Goal: Communication & Community: Answer question/provide support

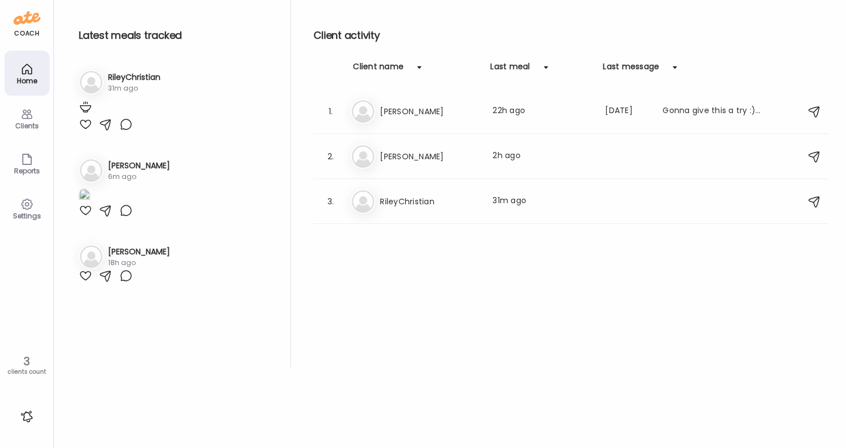
scroll to position [100, 0]
click at [442, 156] on h3 "Megan" at bounding box center [429, 157] width 99 height 14
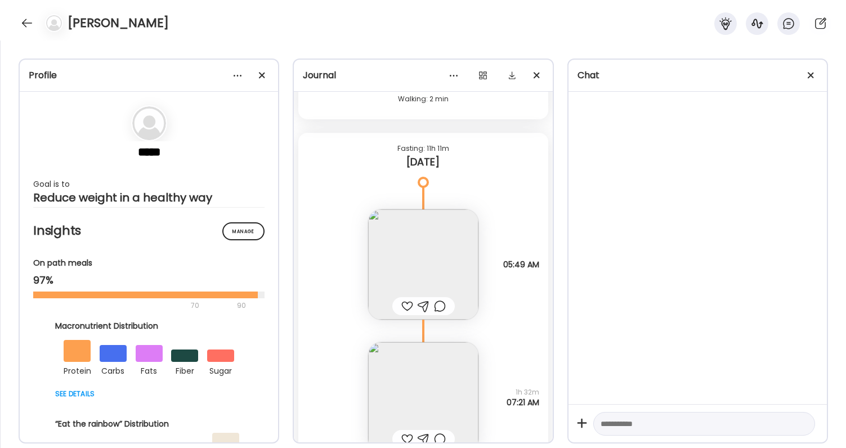
scroll to position [32822, 0]
click at [441, 269] on img at bounding box center [423, 265] width 110 height 110
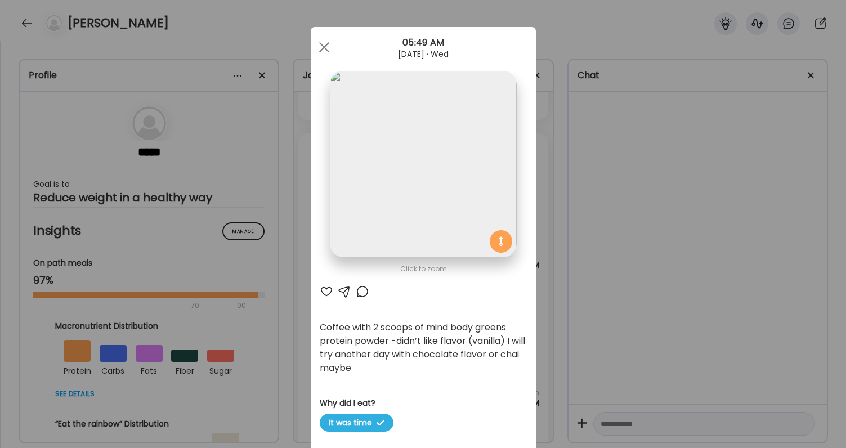
click at [643, 370] on div "Ate Coach Dashboard Wahoo! It’s official Take a moment to set up your Coach Pro…" at bounding box center [423, 224] width 846 height 448
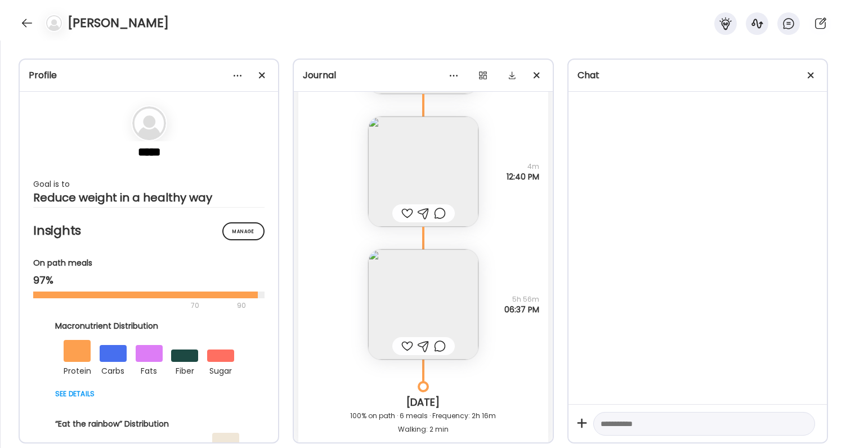
scroll to position [32492, 0]
click at [406, 209] on div at bounding box center [407, 214] width 12 height 14
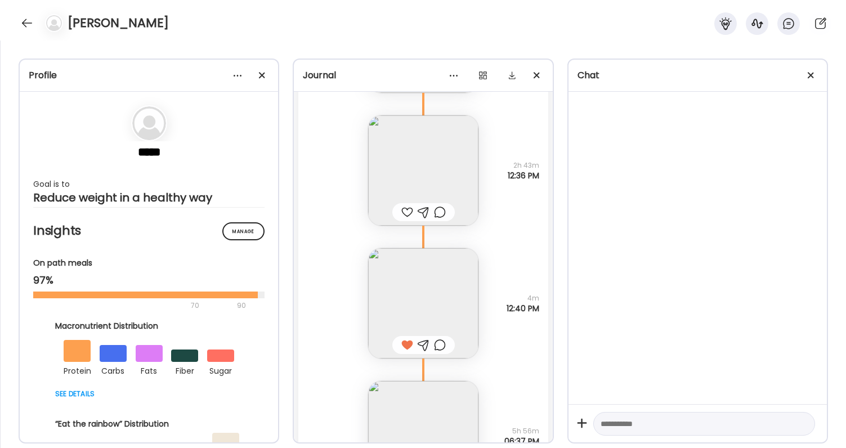
scroll to position [32339, 0]
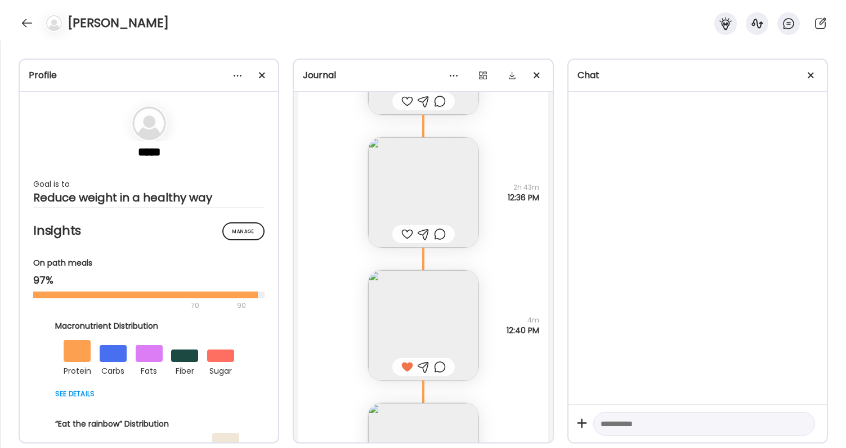
click at [407, 236] on div at bounding box center [407, 234] width 12 height 14
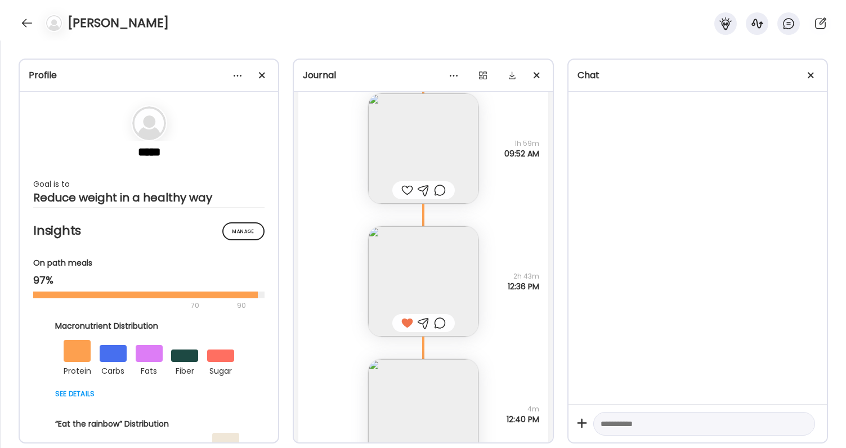
scroll to position [32237, 0]
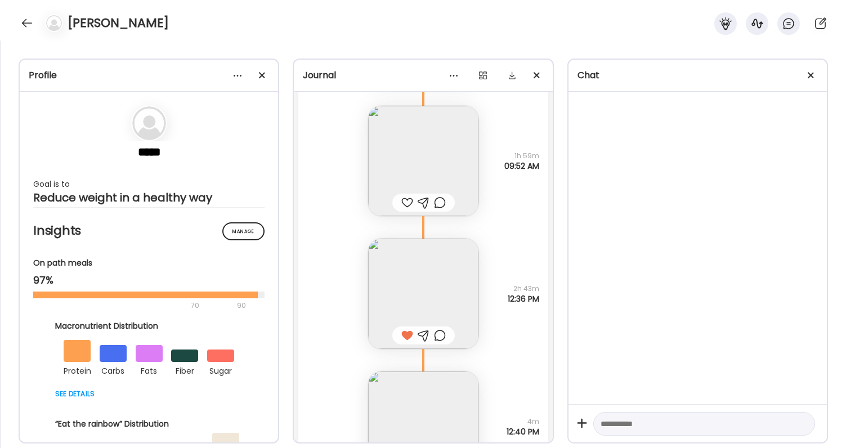
click at [401, 205] on div at bounding box center [407, 203] width 12 height 14
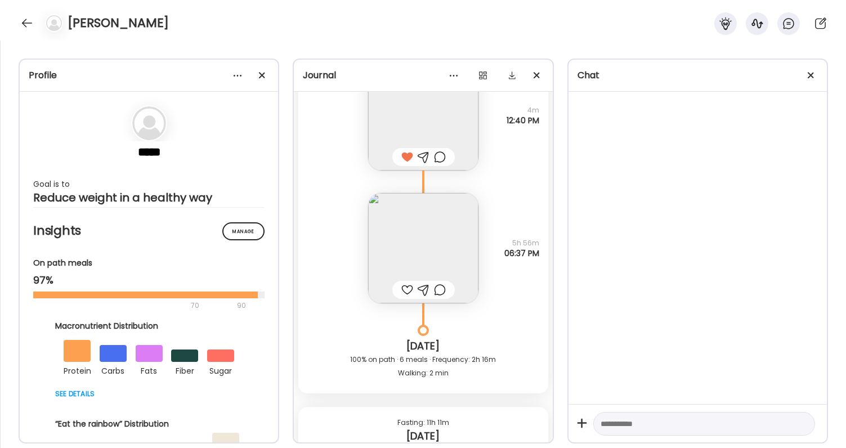
scroll to position [32543, 0]
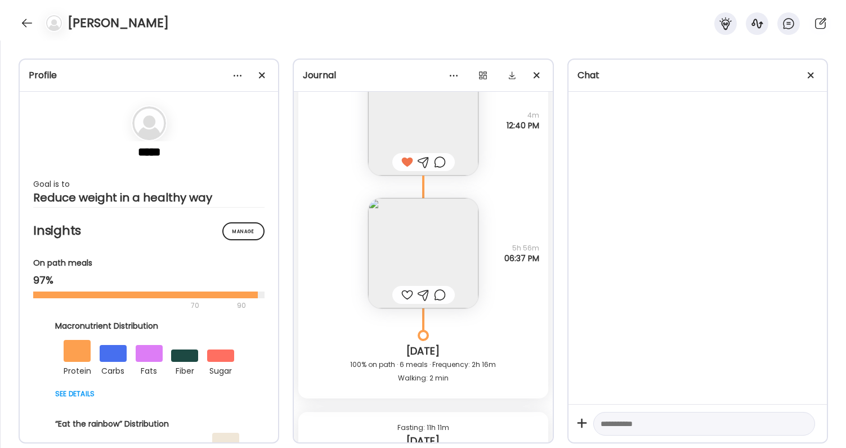
click at [406, 292] on div at bounding box center [407, 295] width 12 height 14
click at [440, 294] on div at bounding box center [440, 295] width 12 height 14
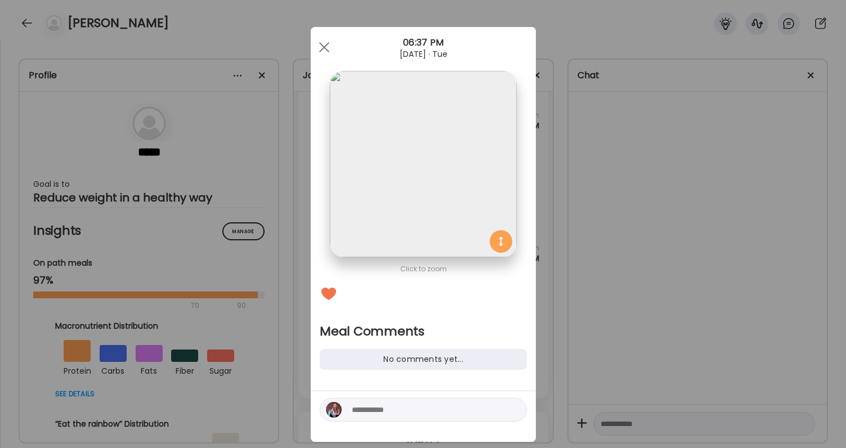
click at [422, 411] on textarea at bounding box center [428, 410] width 152 height 14
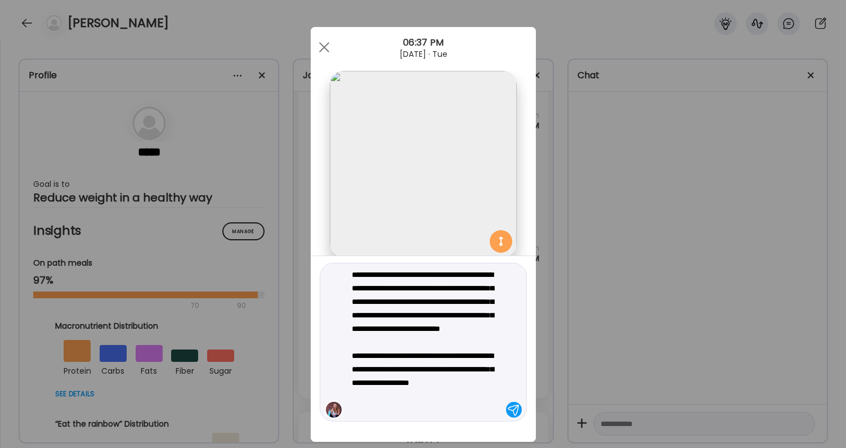
click at [485, 387] on textarea "**********" at bounding box center [428, 342] width 152 height 149
type textarea "**********"
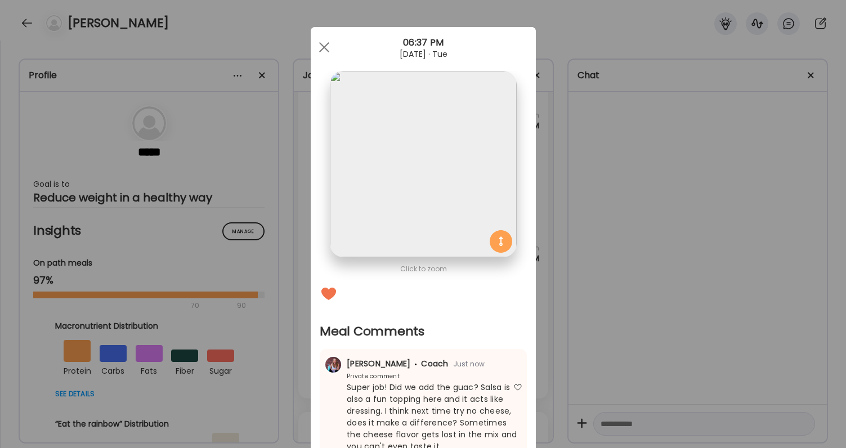
click at [633, 338] on div "Ate Coach Dashboard Wahoo! It’s official Take a moment to set up your Coach Pro…" at bounding box center [423, 224] width 846 height 448
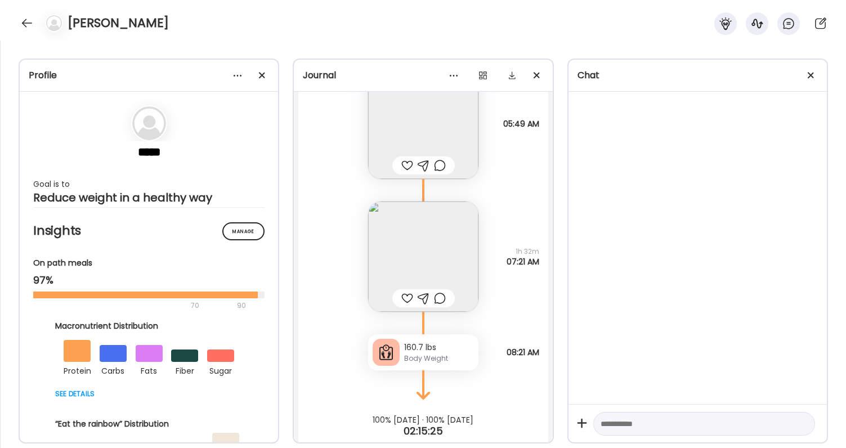
scroll to position [32923, 0]
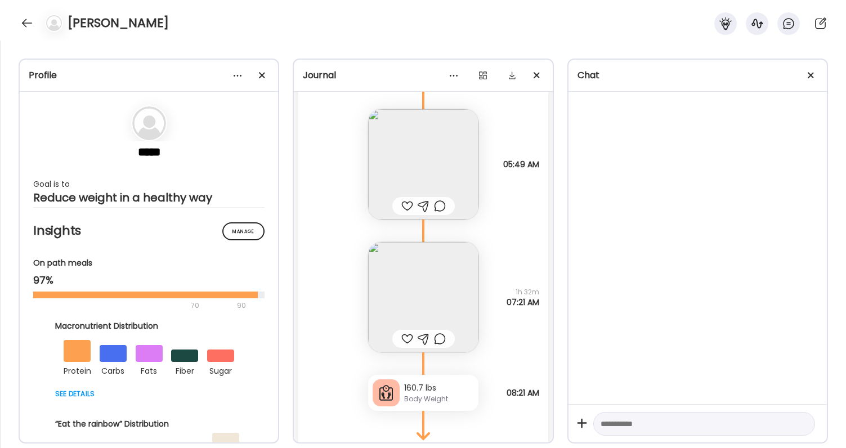
click at [407, 207] on div at bounding box center [407, 206] width 12 height 14
click at [439, 206] on div at bounding box center [440, 206] width 12 height 14
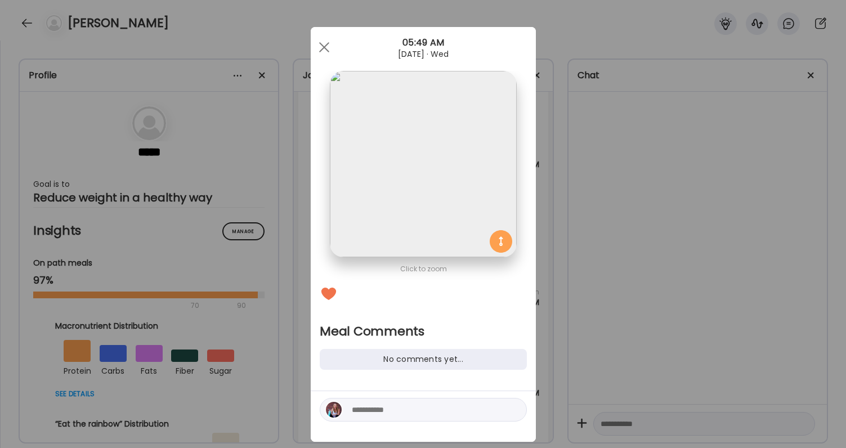
click at [406, 416] on div at bounding box center [423, 410] width 207 height 24
click at [406, 415] on textarea at bounding box center [428, 410] width 152 height 14
type textarea "**********"
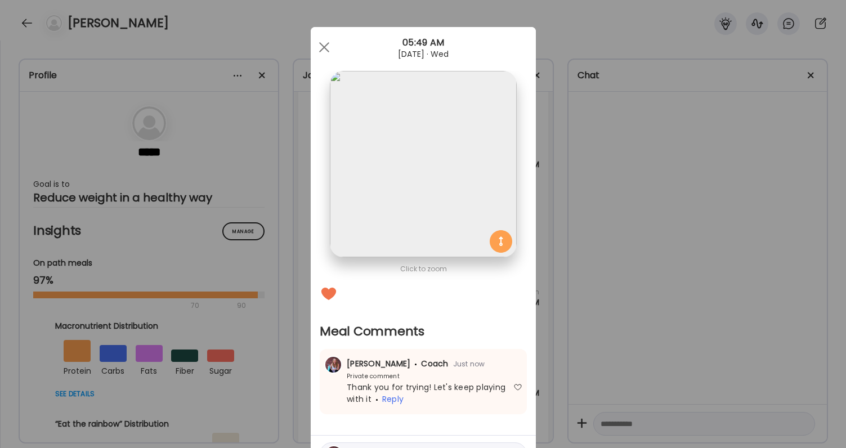
click at [713, 351] on div "Ate Coach Dashboard Wahoo! It’s official Take a moment to set up your Coach Pro…" at bounding box center [423, 224] width 846 height 448
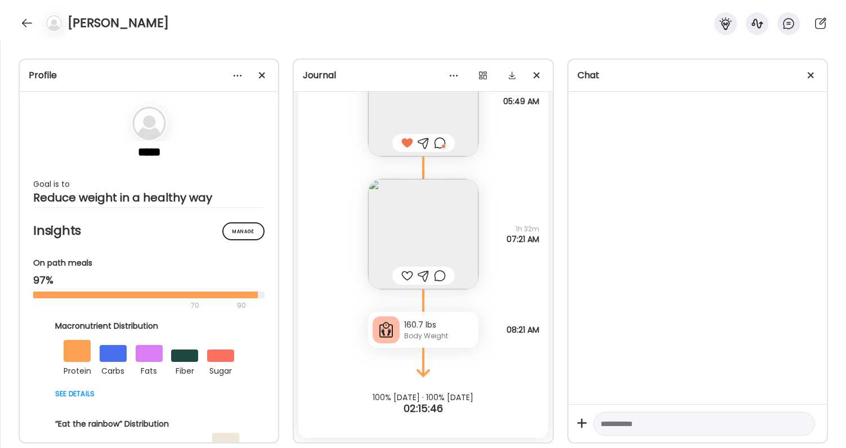
scroll to position [32986, 0]
click at [408, 273] on div at bounding box center [407, 276] width 12 height 14
click at [414, 249] on img at bounding box center [423, 234] width 110 height 110
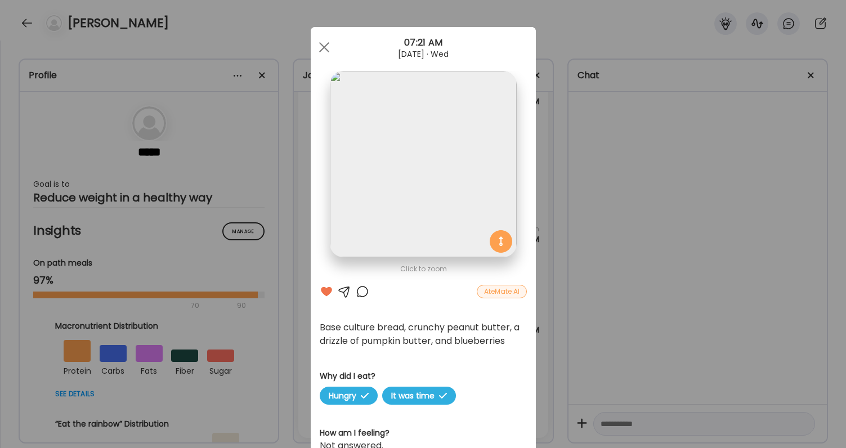
click at [361, 288] on div at bounding box center [363, 292] width 14 height 14
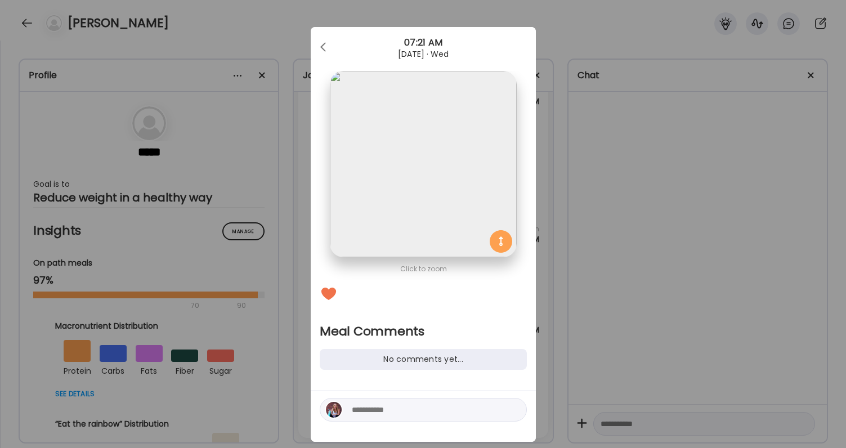
click at [603, 304] on div "Ate Coach Dashboard Wahoo! It’s official Take a moment to set up your Coach Pro…" at bounding box center [423, 224] width 846 height 448
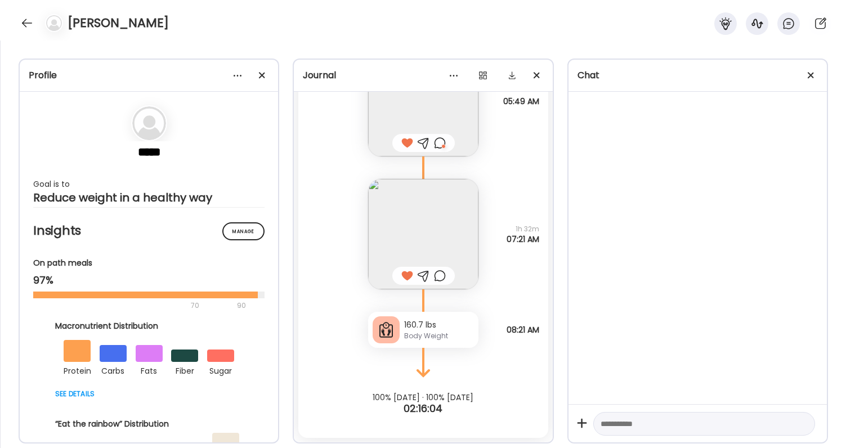
click at [441, 273] on div at bounding box center [440, 276] width 12 height 14
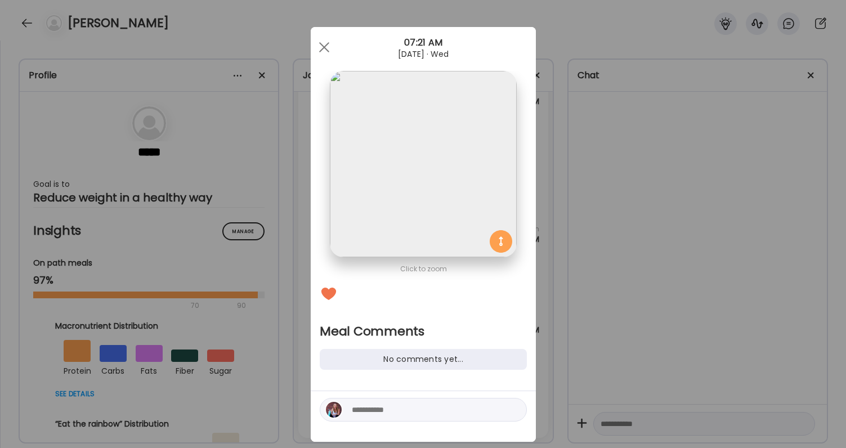
click at [411, 410] on textarea at bounding box center [428, 410] width 152 height 14
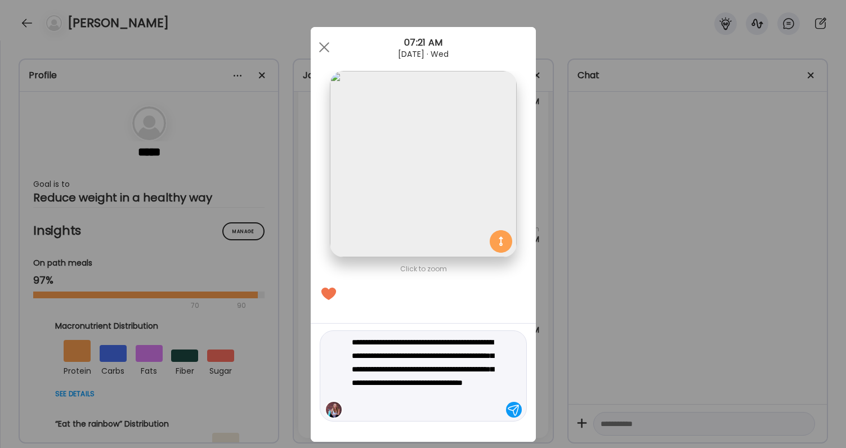
type textarea "**********"
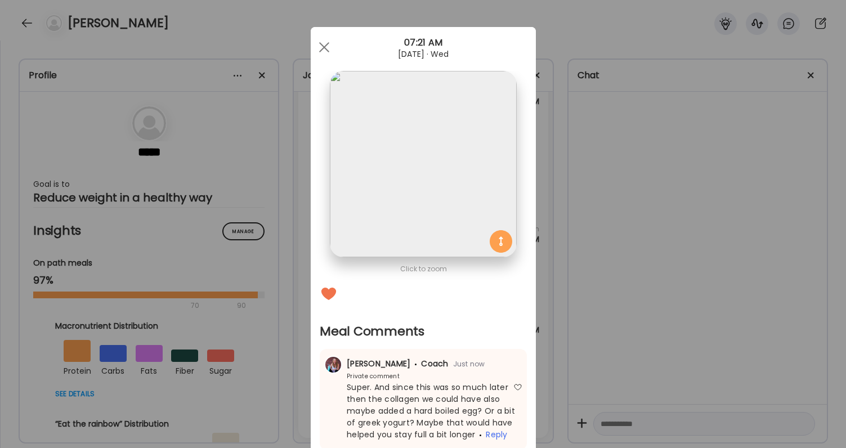
click at [657, 383] on div "Ate Coach Dashboard Wahoo! It’s official Take a moment to set up your Coach Pro…" at bounding box center [423, 224] width 846 height 448
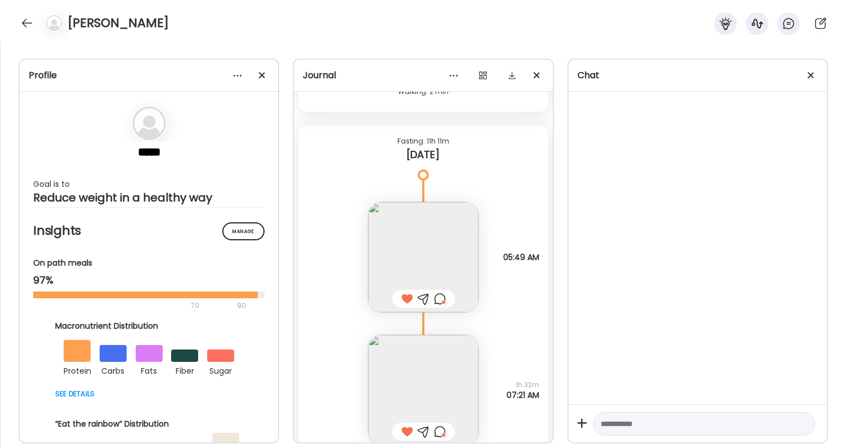
scroll to position [32802, 0]
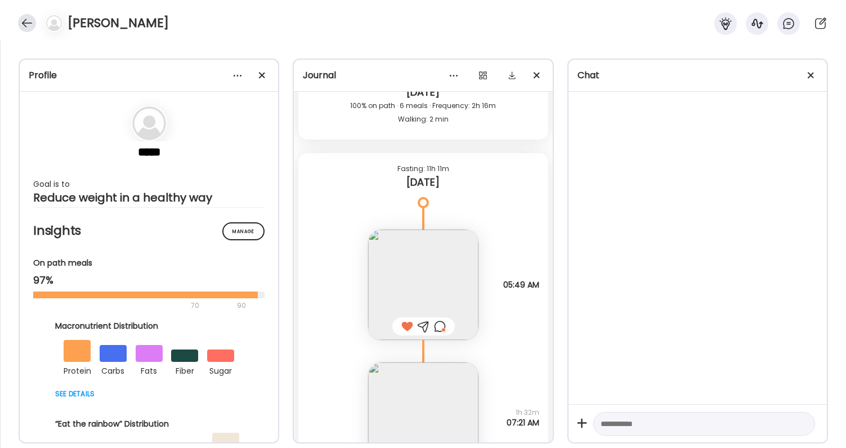
click at [28, 21] on div at bounding box center [27, 23] width 18 height 18
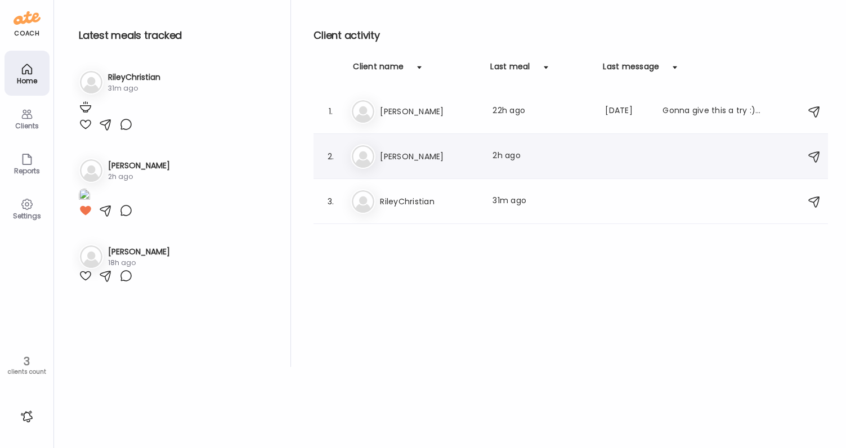
click at [417, 156] on h3 "Megan" at bounding box center [429, 157] width 99 height 14
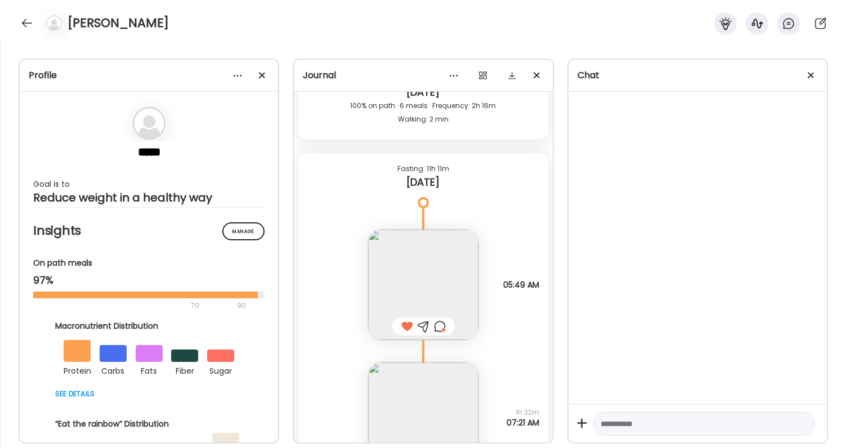
scroll to position [32908, 0]
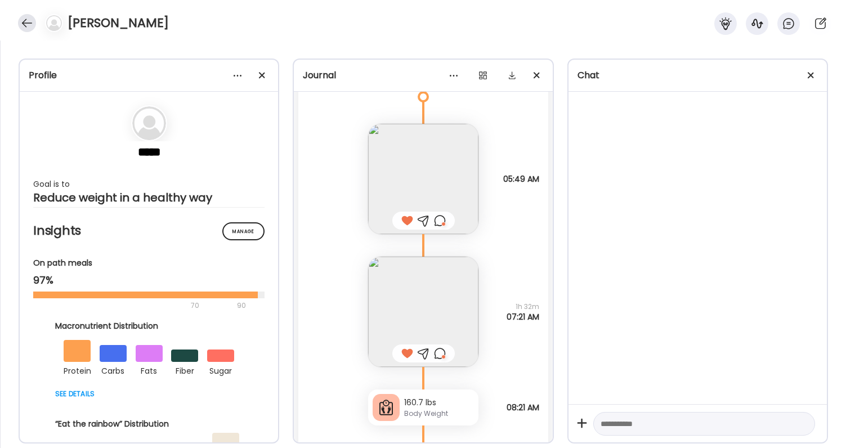
click at [30, 21] on div at bounding box center [27, 23] width 18 height 18
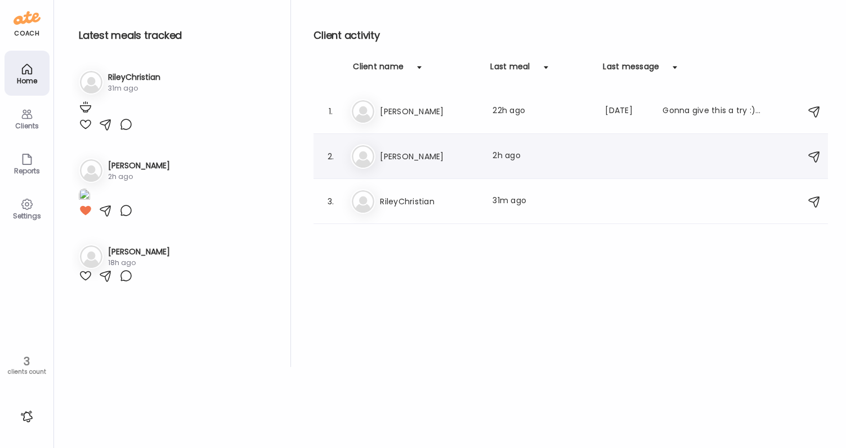
click at [428, 150] on h3 "Megan" at bounding box center [429, 157] width 99 height 14
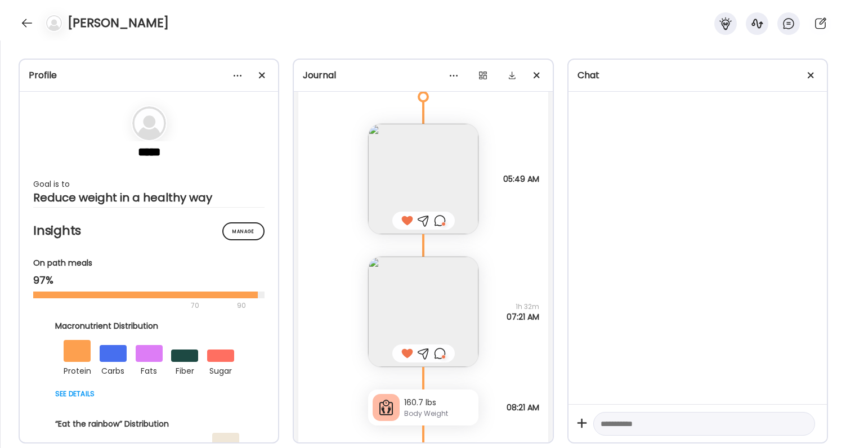
click at [441, 356] on div at bounding box center [440, 354] width 12 height 14
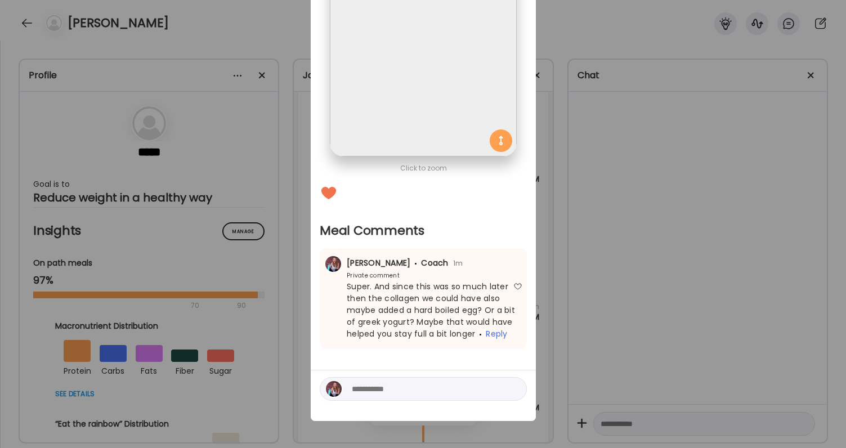
click at [407, 378] on div at bounding box center [423, 389] width 207 height 24
click at [407, 383] on textarea at bounding box center [428, 389] width 152 height 14
type textarea "**********"
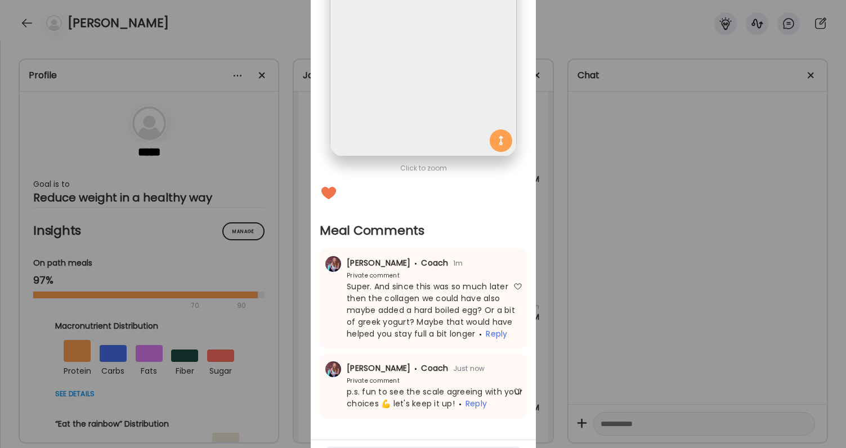
click at [639, 301] on div "Ate Coach Dashboard Wahoo! It’s official Take a moment to set up your Coach Pro…" at bounding box center [423, 224] width 846 height 448
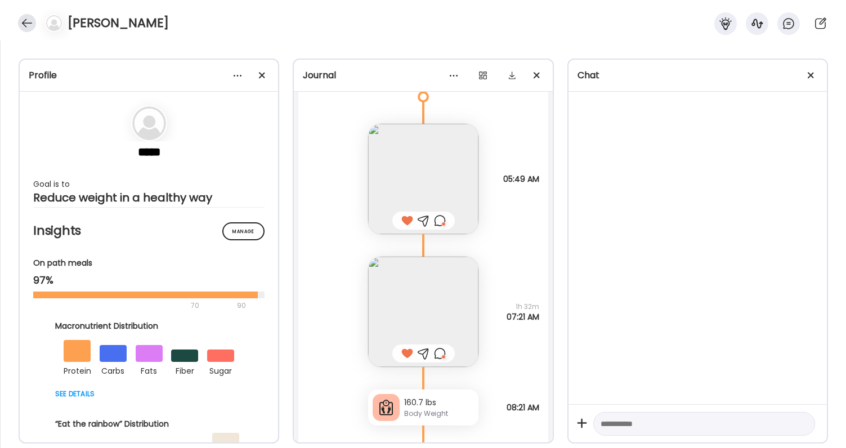
click at [24, 18] on div at bounding box center [27, 23] width 18 height 18
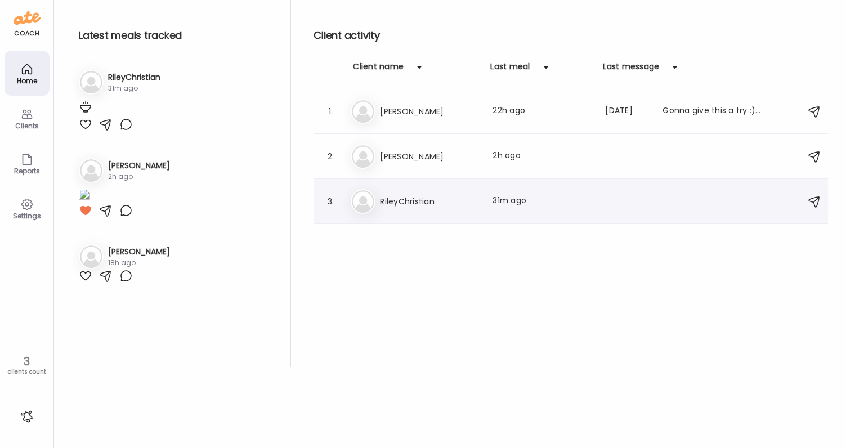
click at [425, 208] on h3 "RileyChristian" at bounding box center [429, 202] width 99 height 14
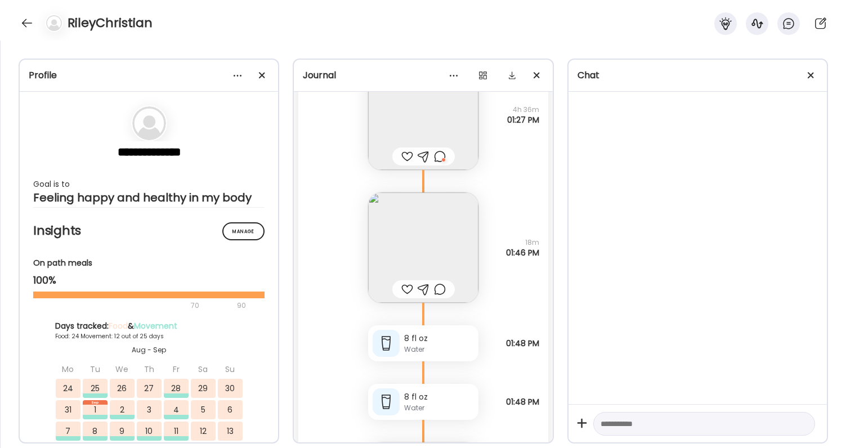
scroll to position [48877, 0]
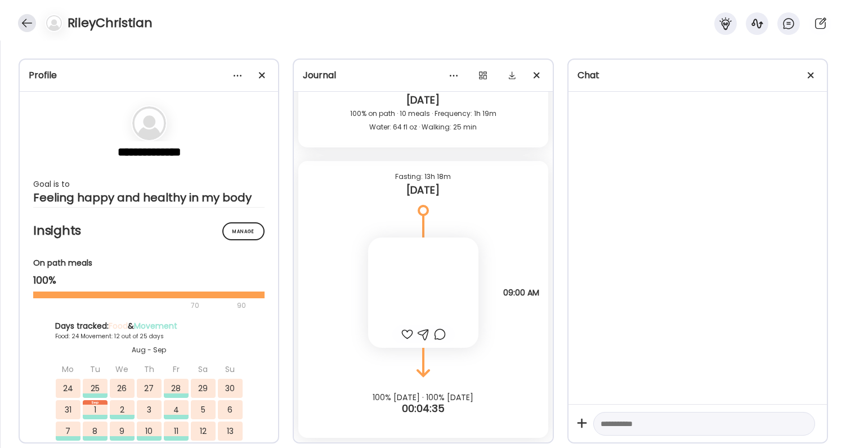
click at [27, 25] on div at bounding box center [27, 23] width 18 height 18
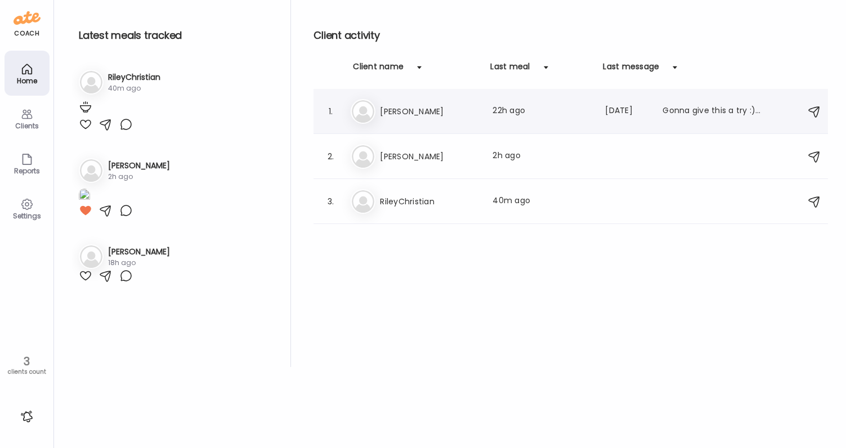
click at [417, 101] on div "Ji Jill Last meal: 22h ago Last message: 238d ago Gonna give this a try :). Wil…" at bounding box center [572, 111] width 443 height 25
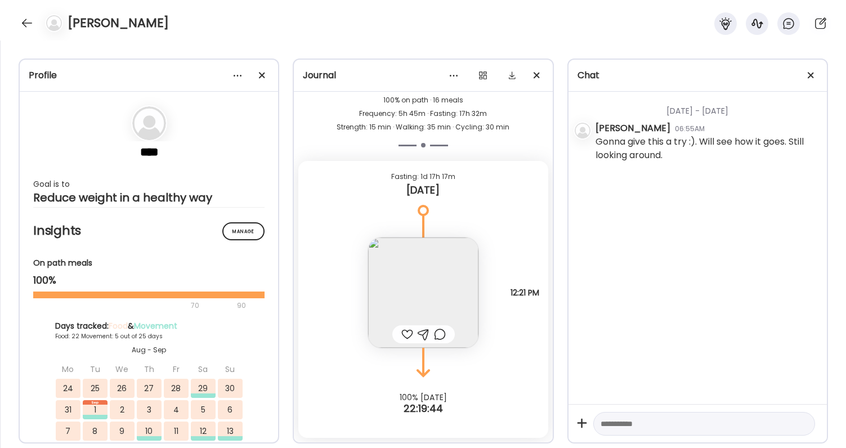
scroll to position [14044, 0]
click at [408, 331] on div at bounding box center [407, 334] width 12 height 14
click at [439, 335] on div at bounding box center [440, 334] width 12 height 14
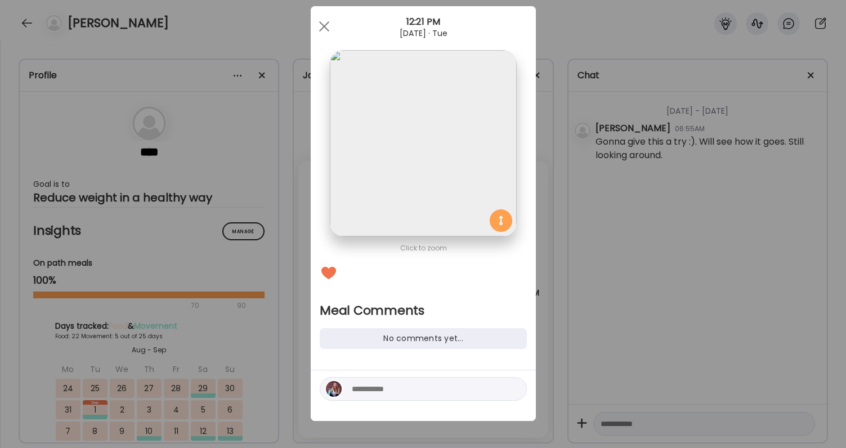
scroll to position [21, 0]
click at [415, 382] on div at bounding box center [423, 389] width 207 height 24
click at [415, 382] on textarea at bounding box center [428, 389] width 152 height 14
type textarea "**********"
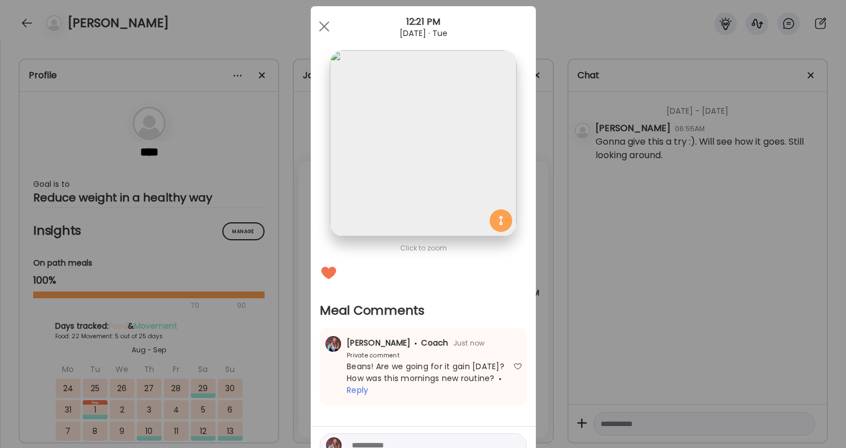
click at [596, 316] on div "Ate Coach Dashboard Wahoo! It’s official Take a moment to set up your Coach Pro…" at bounding box center [423, 224] width 846 height 448
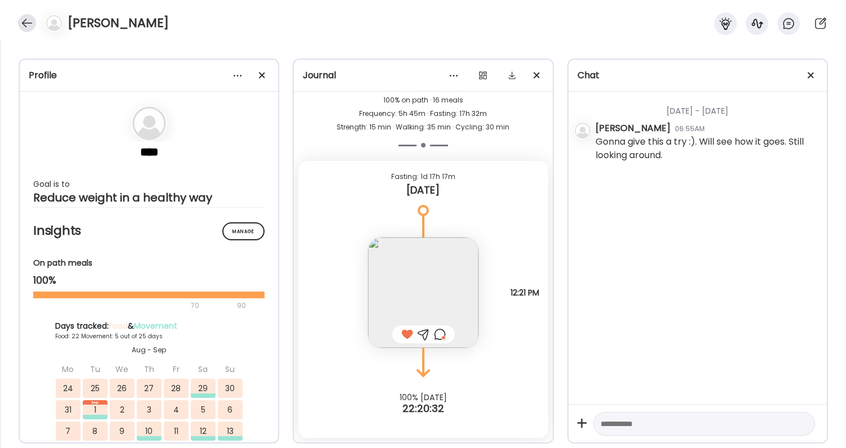
click at [27, 23] on div at bounding box center [27, 23] width 18 height 18
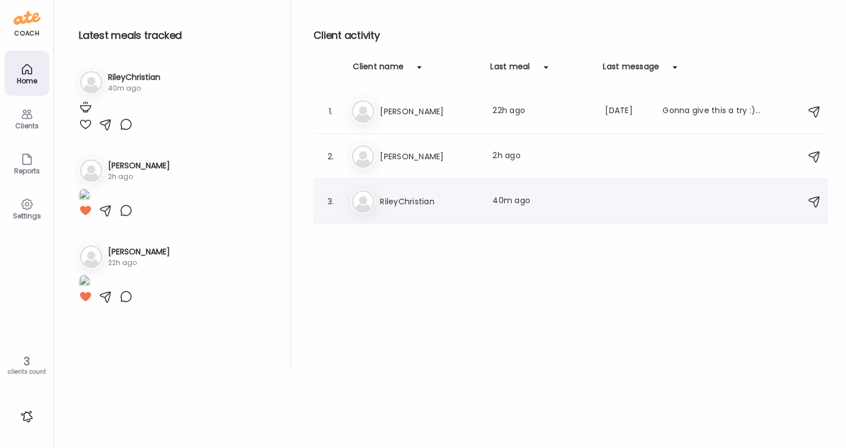
click at [415, 208] on h3 "RileyChristian" at bounding box center [429, 202] width 99 height 14
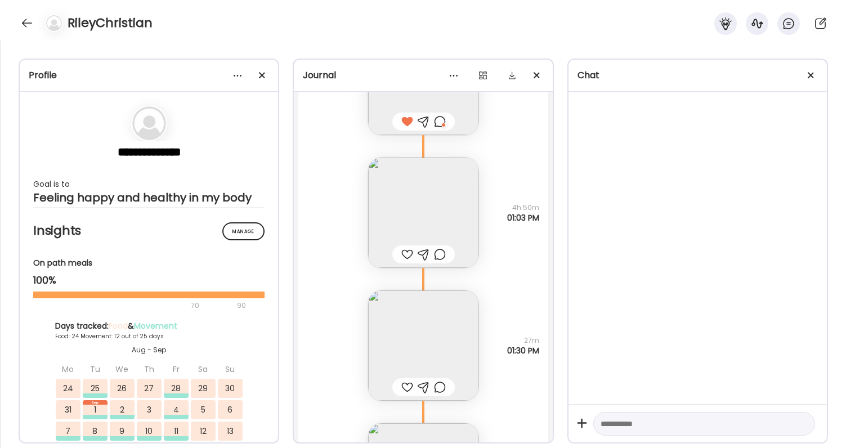
scroll to position [47289, 0]
click at [407, 246] on div at bounding box center [407, 251] width 12 height 14
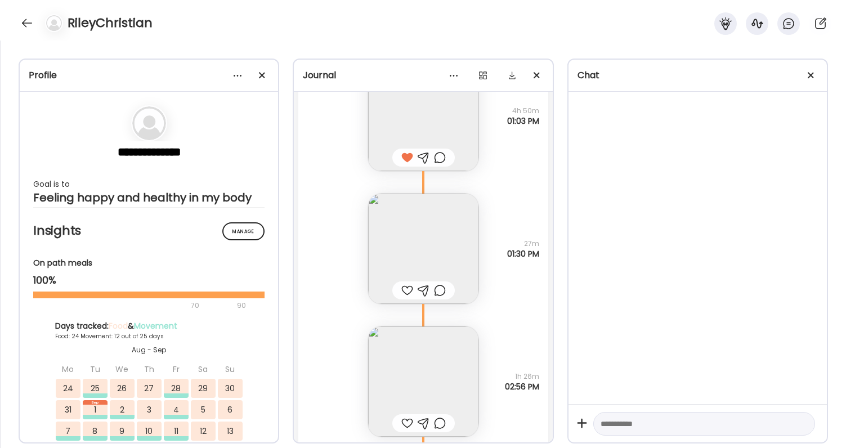
scroll to position [47385, 0]
click at [428, 252] on img at bounding box center [423, 246] width 110 height 110
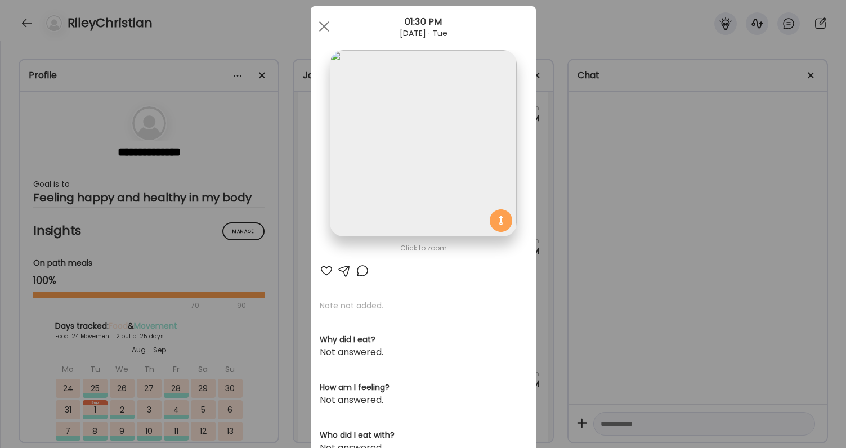
click at [328, 270] on div at bounding box center [327, 271] width 14 height 14
click at [586, 247] on div "Ate Coach Dashboard Wahoo! It’s official Take a moment to set up your Coach Pro…" at bounding box center [423, 224] width 846 height 448
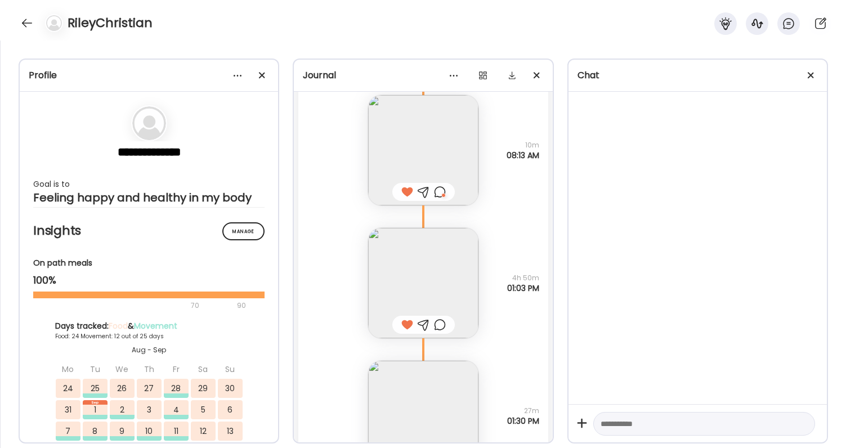
scroll to position [47254, 0]
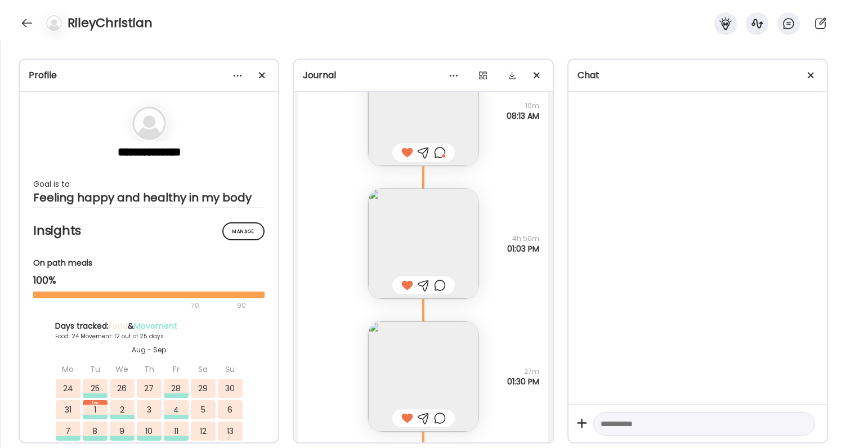
click at [448, 282] on div at bounding box center [423, 285] width 62 height 18
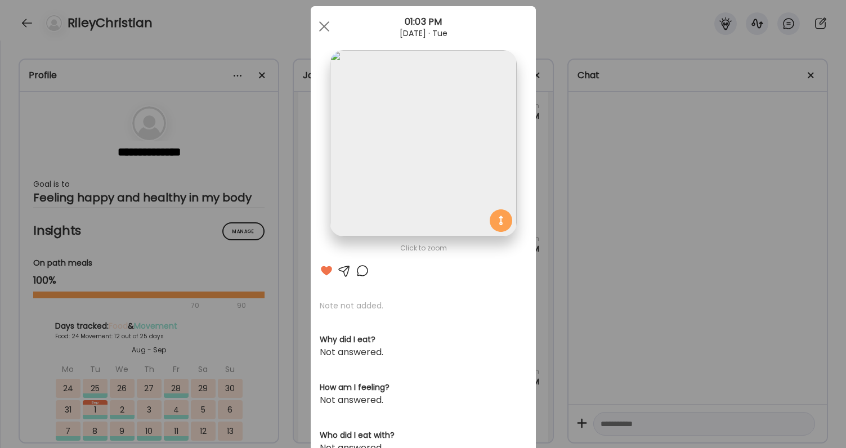
click at [362, 266] on div at bounding box center [363, 271] width 14 height 14
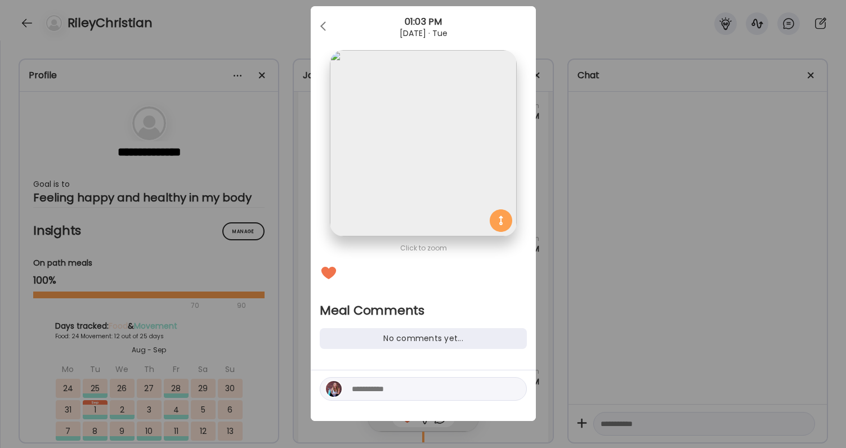
click at [369, 391] on textarea at bounding box center [428, 389] width 152 height 14
type textarea "*"
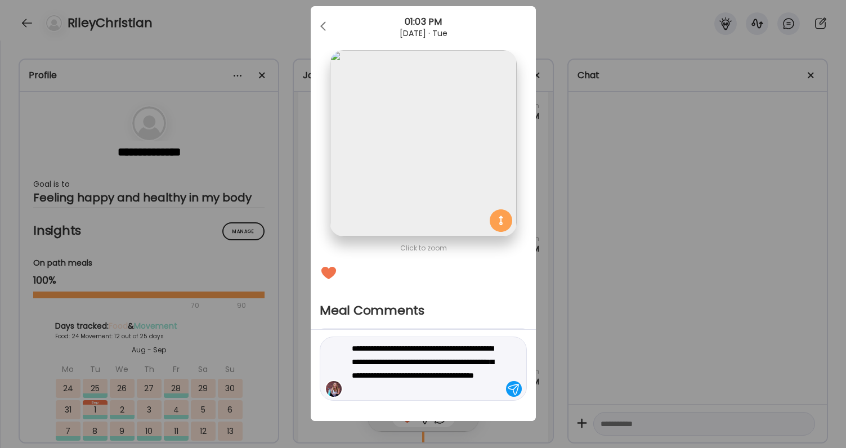
type textarea "**********"
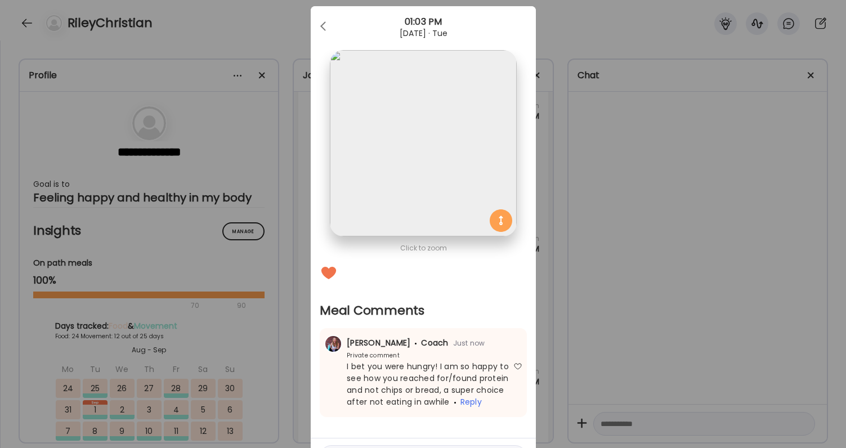
click at [572, 342] on div "Ate Coach Dashboard Wahoo! It’s official Take a moment to set up your Coach Pro…" at bounding box center [423, 224] width 846 height 448
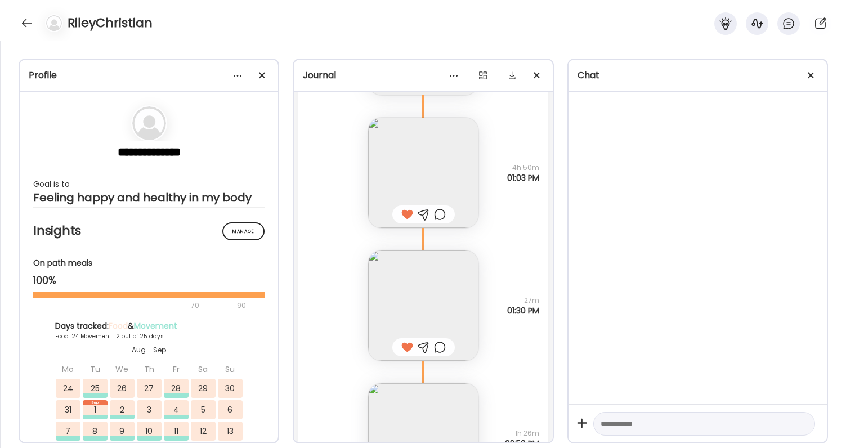
scroll to position [47354, 0]
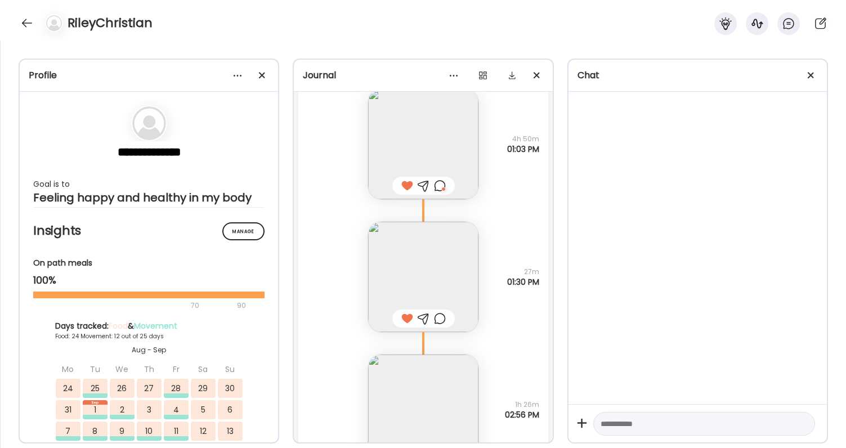
click at [452, 279] on img at bounding box center [423, 277] width 110 height 110
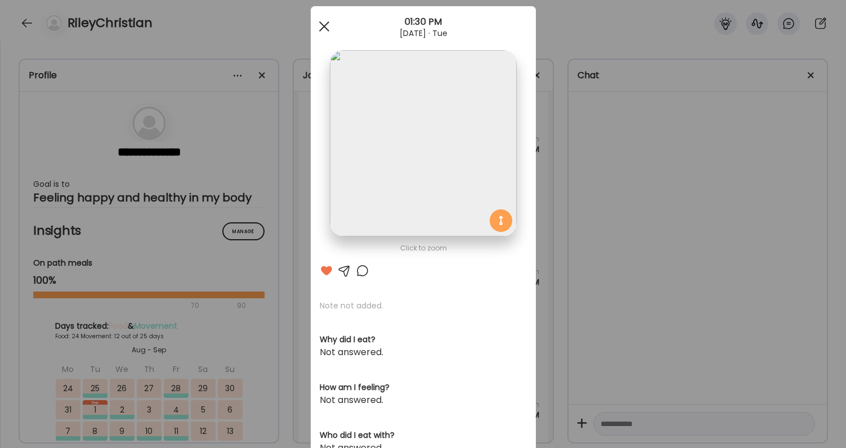
click at [323, 26] on span at bounding box center [323, 26] width 10 height 10
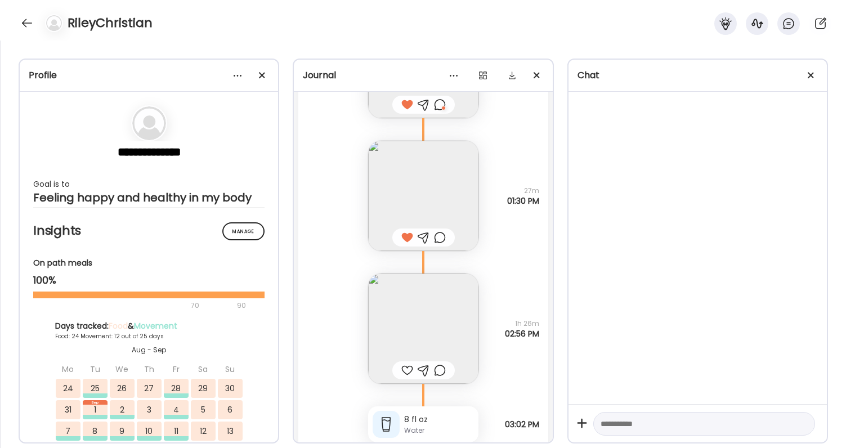
scroll to position [47470, 0]
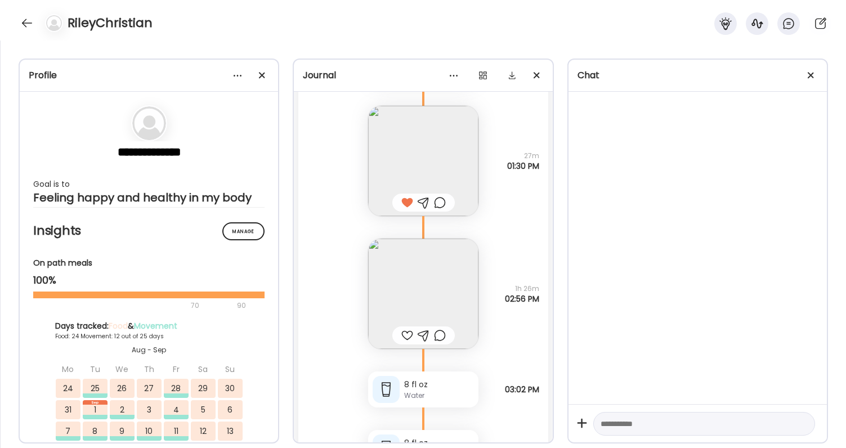
click at [411, 291] on img at bounding box center [423, 294] width 110 height 110
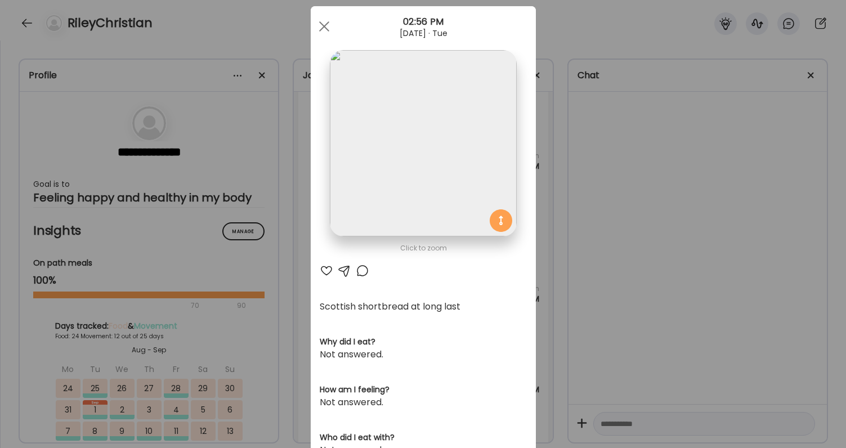
click at [672, 275] on div "Ate Coach Dashboard Wahoo! It’s official Take a moment to set up your Coach Pro…" at bounding box center [423, 224] width 846 height 448
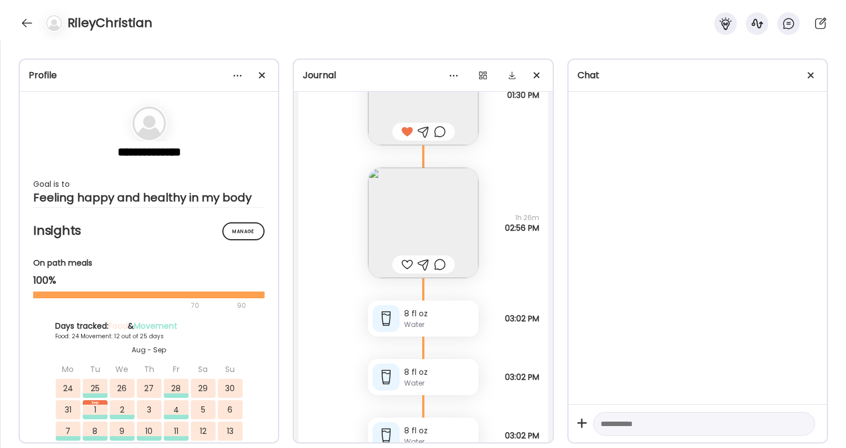
scroll to position [47578, 0]
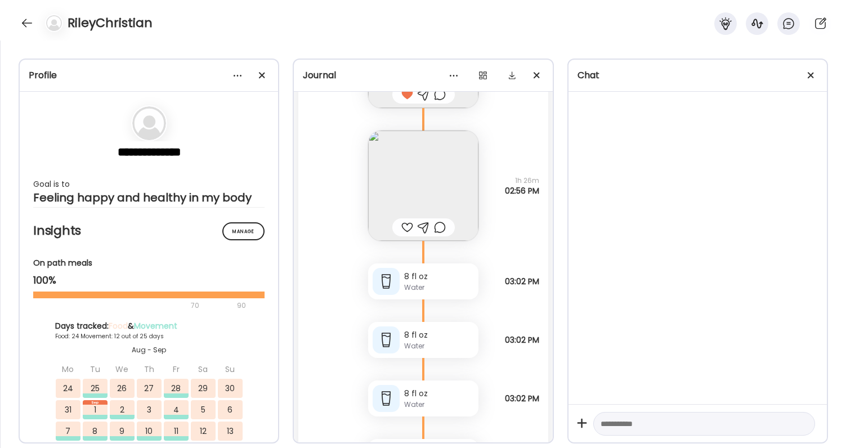
click at [443, 230] on div at bounding box center [440, 228] width 12 height 14
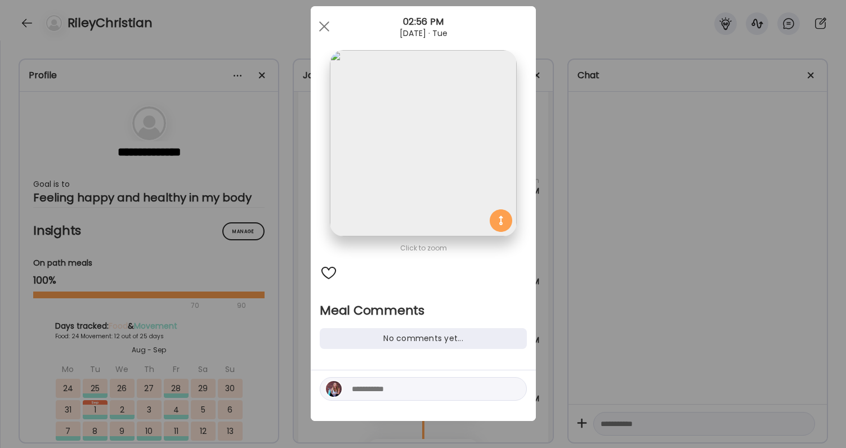
click at [402, 383] on textarea at bounding box center [428, 389] width 152 height 14
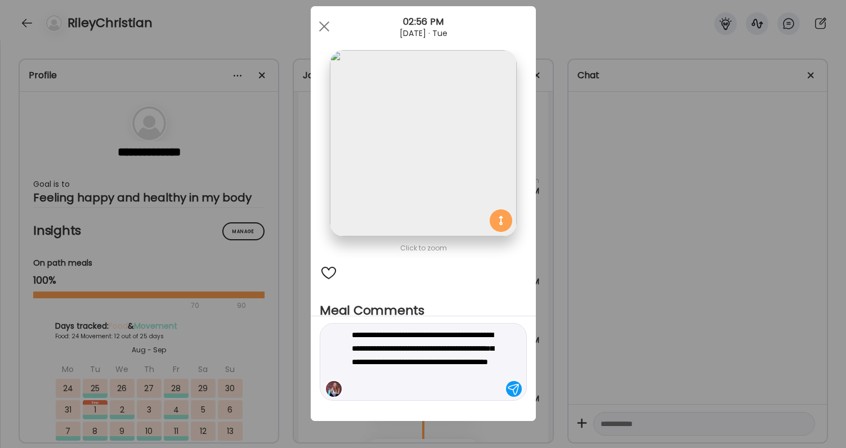
type textarea "**********"
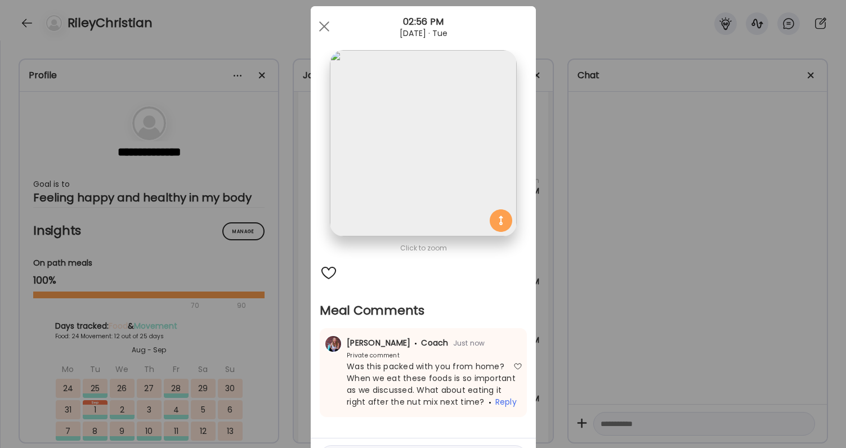
click at [625, 297] on div "Ate Coach Dashboard Wahoo! It’s official Take a moment to set up your Coach Pro…" at bounding box center [423, 224] width 846 height 448
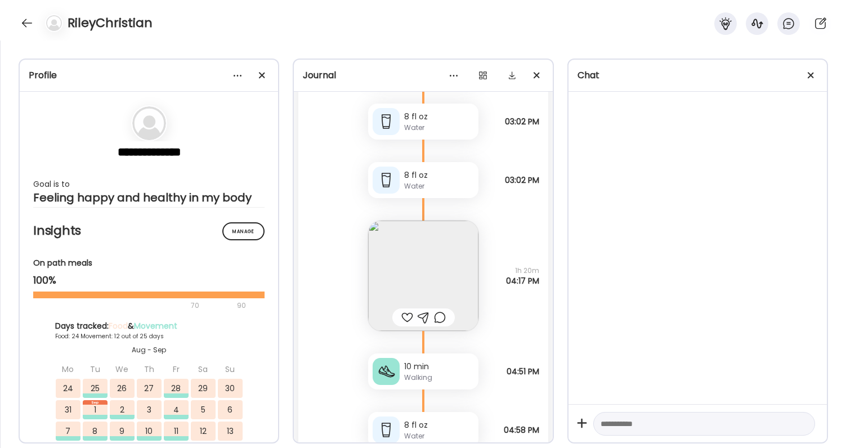
scroll to position [47981, 0]
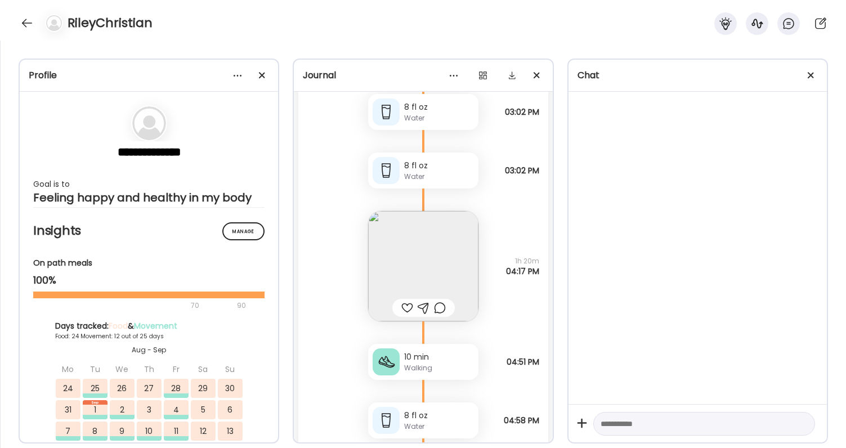
click at [411, 268] on img at bounding box center [423, 266] width 110 height 110
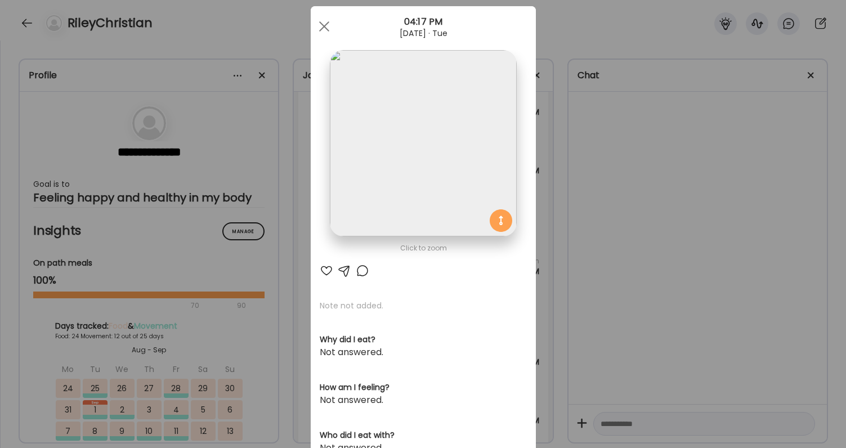
click at [417, 152] on img at bounding box center [423, 143] width 186 height 186
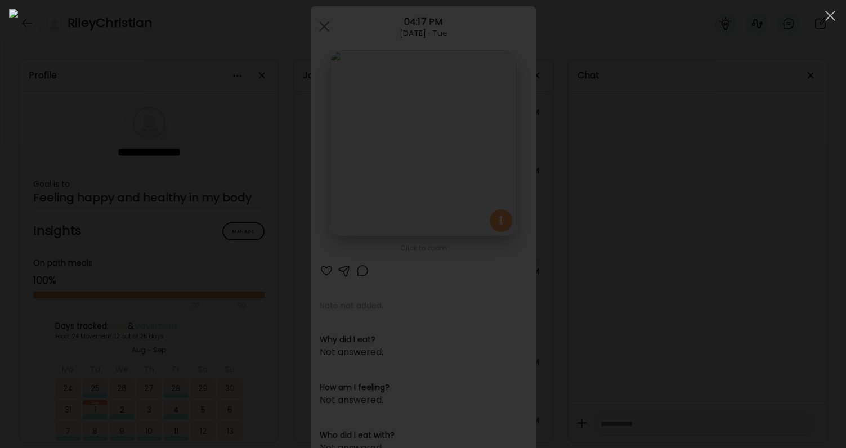
click at [697, 219] on div at bounding box center [423, 224] width 828 height 430
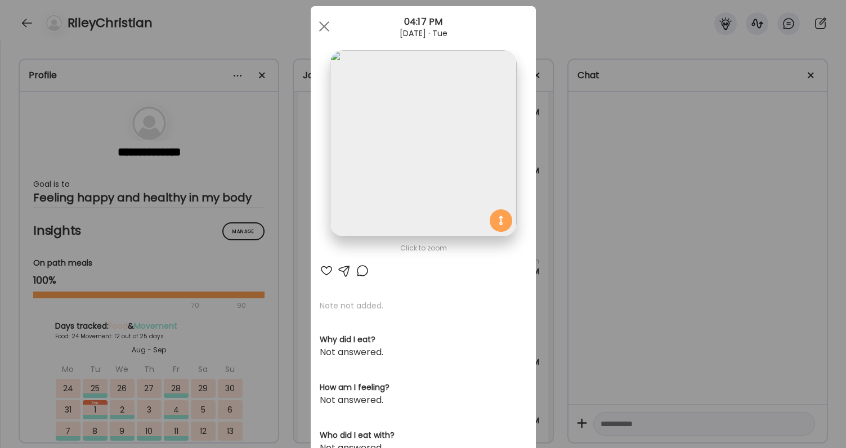
click at [361, 268] on div at bounding box center [363, 271] width 14 height 14
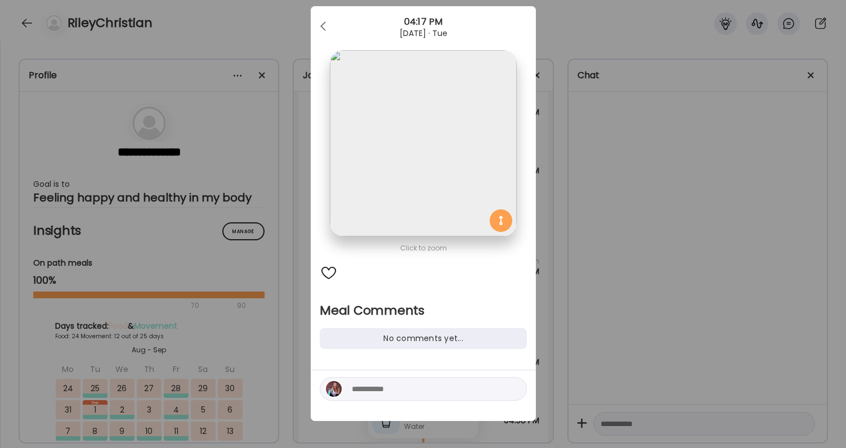
click at [372, 383] on textarea at bounding box center [428, 389] width 152 height 14
type textarea "**********"
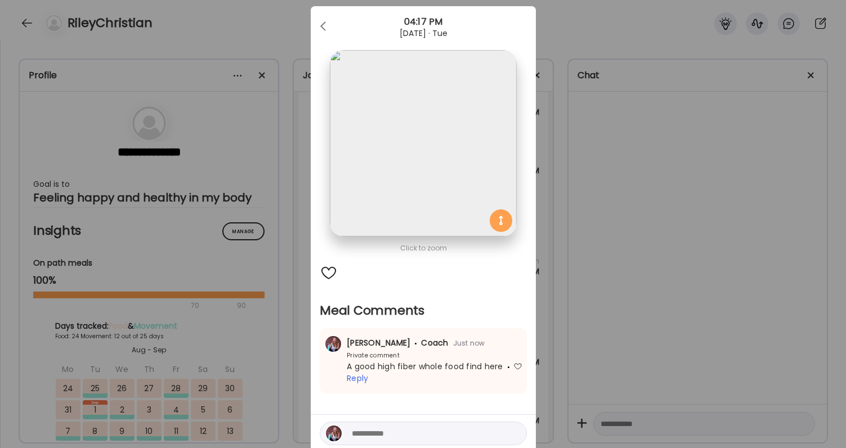
click at [702, 229] on div "Ate Coach Dashboard Wahoo! It’s official Take a moment to set up your Coach Pro…" at bounding box center [423, 224] width 846 height 448
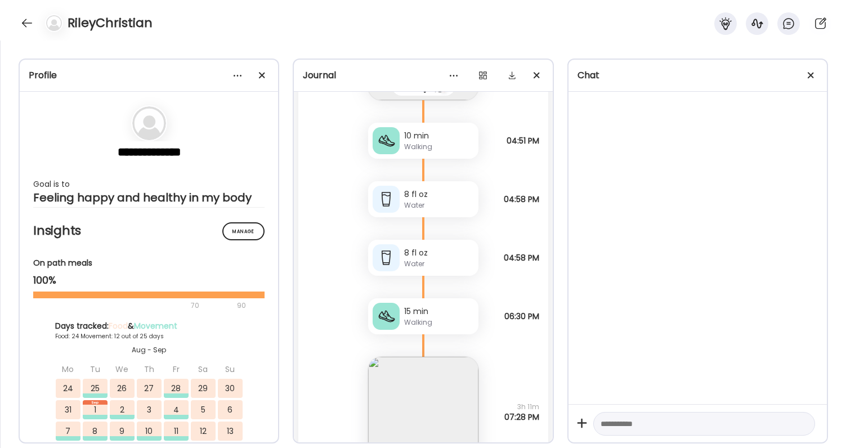
scroll to position [48468, 0]
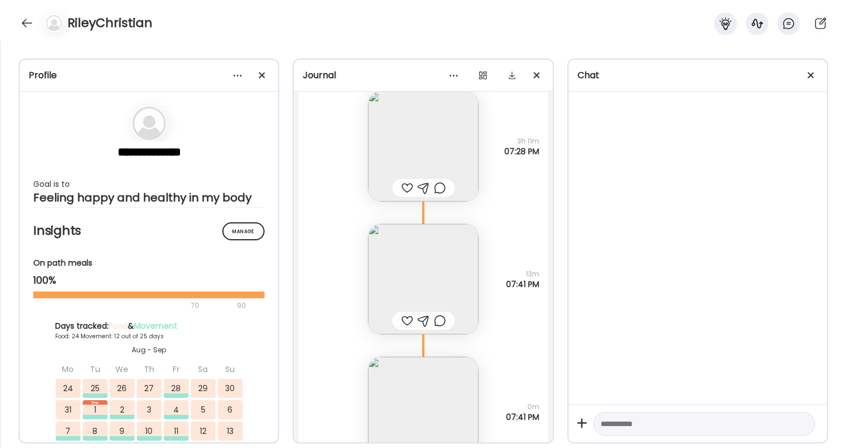
click at [412, 158] on img at bounding box center [423, 146] width 110 height 110
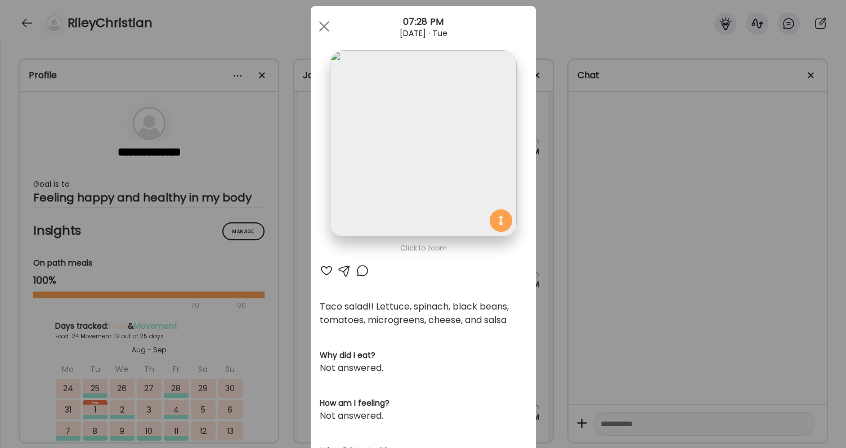
click at [326, 267] on div at bounding box center [327, 271] width 14 height 14
click at [362, 267] on div at bounding box center [363, 271] width 14 height 14
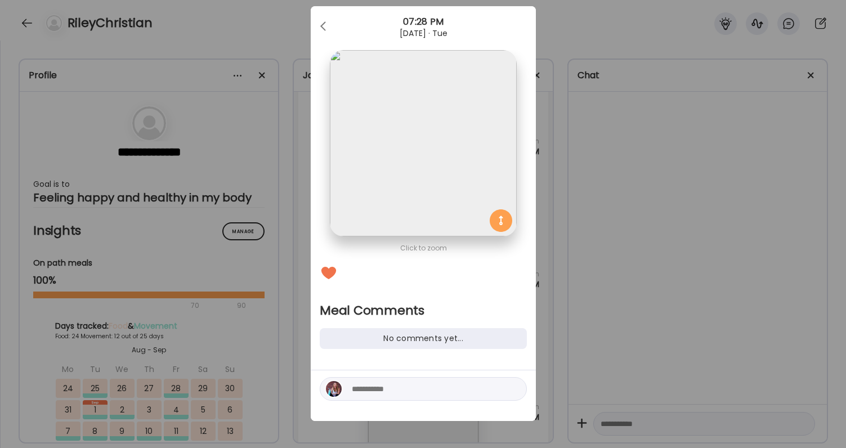
click at [382, 387] on textarea at bounding box center [428, 389] width 152 height 14
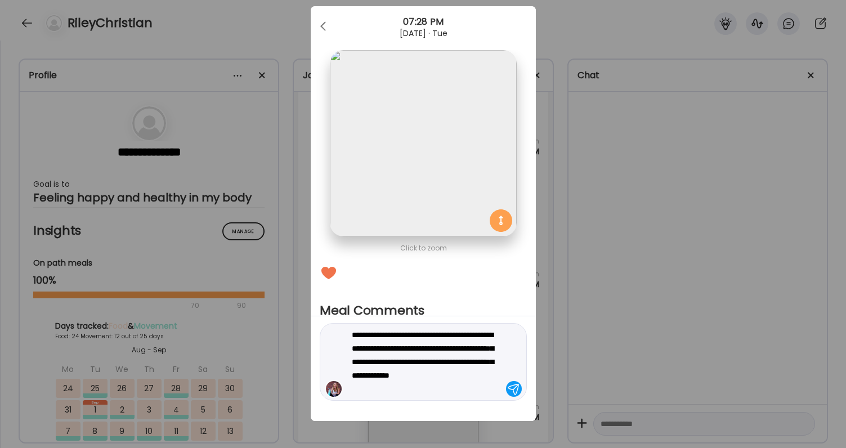
click at [646, 317] on div "Ate Coach Dashboard Wahoo! It’s official Take a moment to set up your Coach Pro…" at bounding box center [423, 224] width 846 height 448
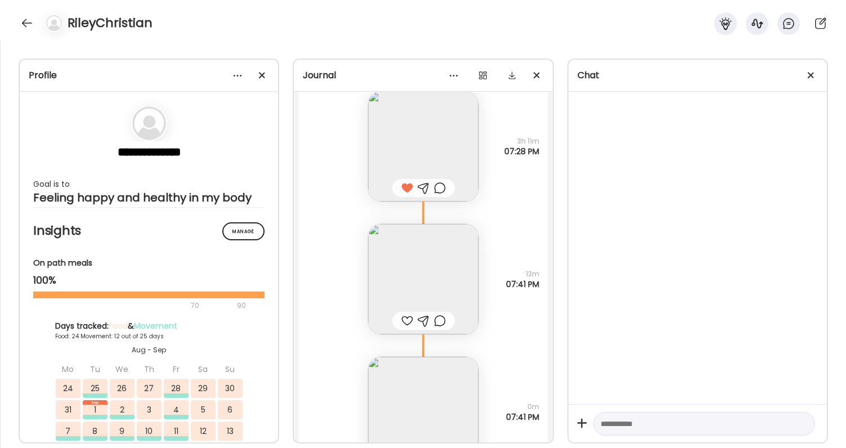
scroll to position [48510, 0]
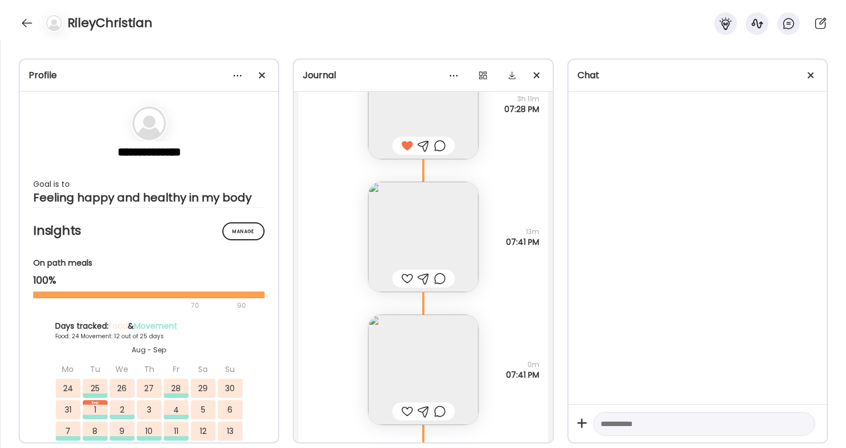
click at [447, 338] on img at bounding box center [423, 370] width 110 height 110
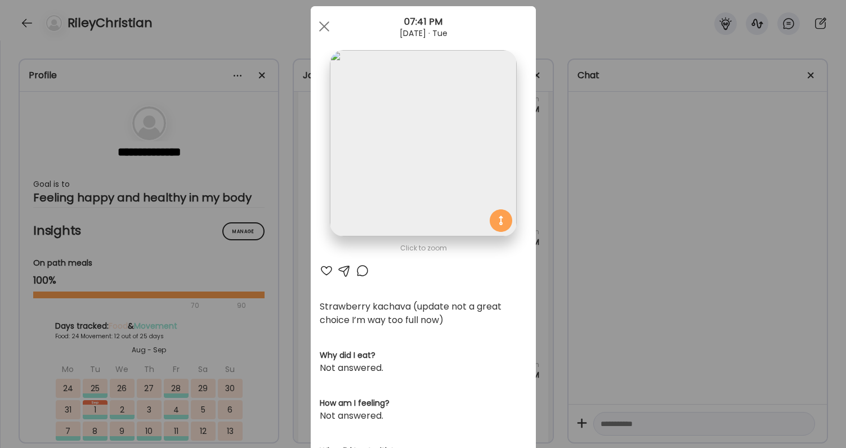
click at [597, 303] on div "Ate Coach Dashboard Wahoo! It’s official Take a moment to set up your Coach Pro…" at bounding box center [423, 224] width 846 height 448
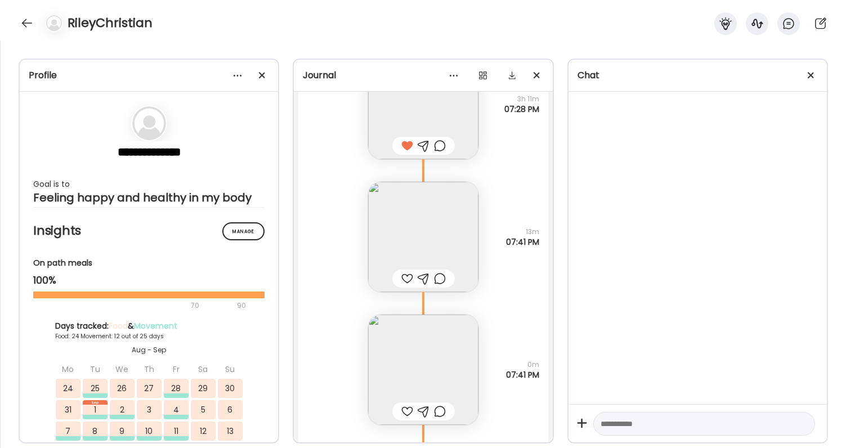
click at [439, 141] on div at bounding box center [440, 146] width 12 height 14
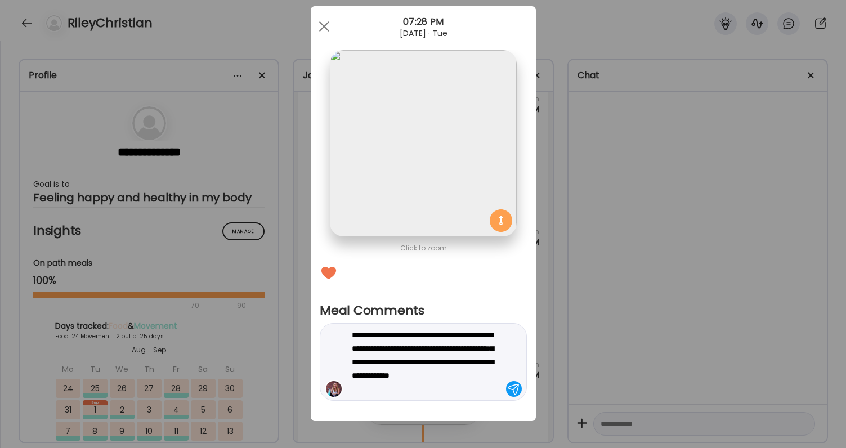
click at [434, 387] on textarea "**********" at bounding box center [428, 362] width 152 height 68
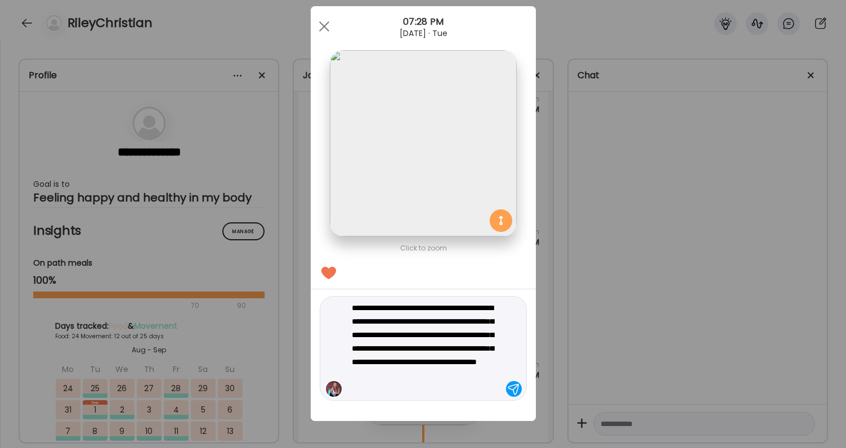
type textarea "**********"
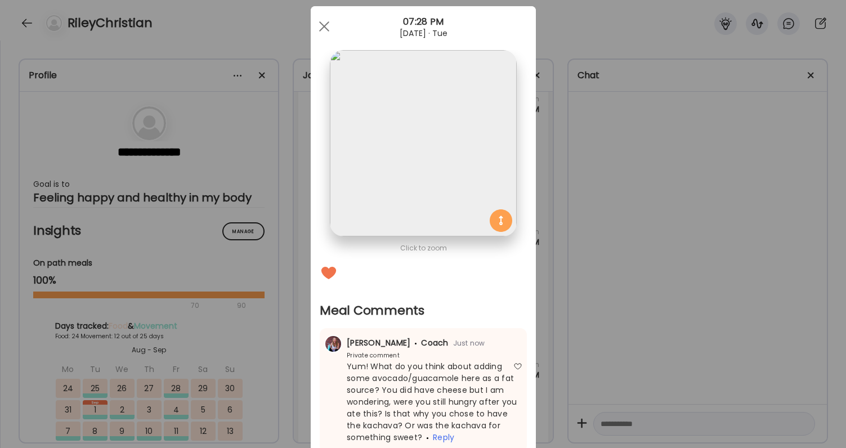
click at [710, 313] on div "Ate Coach Dashboard Wahoo! It’s official Take a moment to set up your Coach Pro…" at bounding box center [423, 224] width 846 height 448
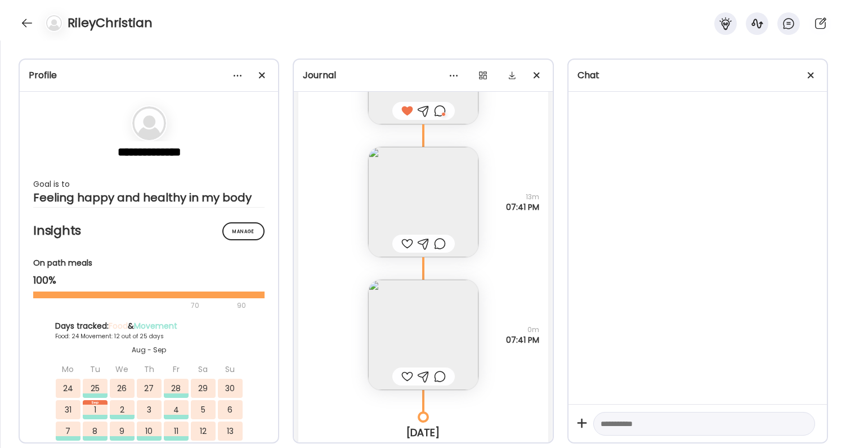
scroll to position [48549, 0]
click at [403, 243] on div at bounding box center [407, 239] width 12 height 14
click at [406, 374] on div at bounding box center [407, 372] width 12 height 14
click at [440, 372] on div at bounding box center [440, 372] width 12 height 14
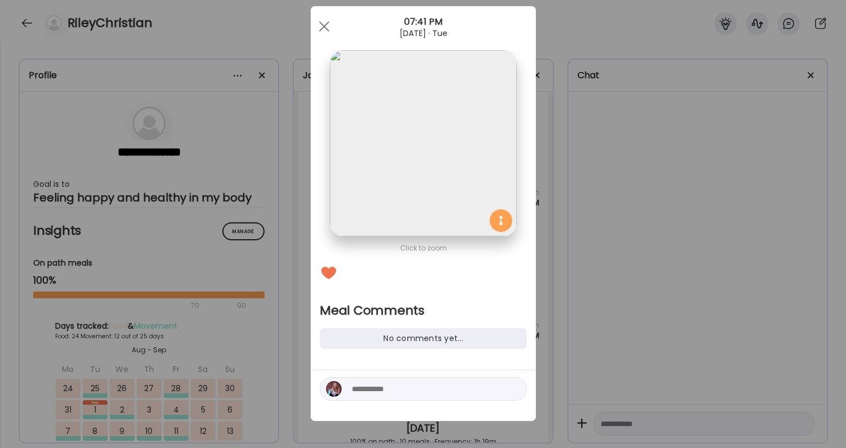
click at [408, 396] on div at bounding box center [423, 389] width 207 height 24
click at [405, 388] on textarea at bounding box center [428, 389] width 152 height 14
type textarea "**********"
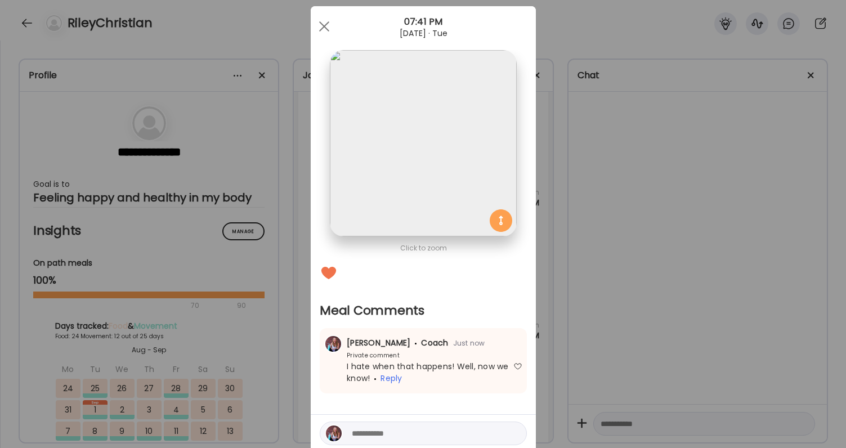
click at [685, 348] on div "Ate Coach Dashboard Wahoo! It’s official Take a moment to set up your Coach Pro…" at bounding box center [423, 224] width 846 height 448
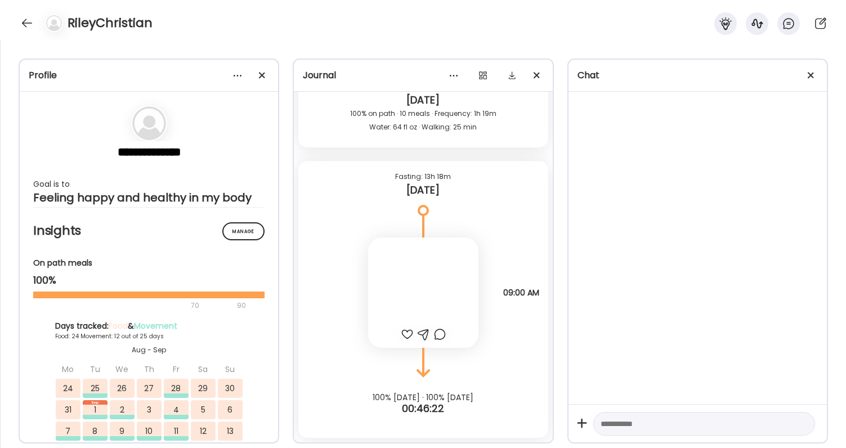
scroll to position [48877, 0]
click at [429, 297] on div at bounding box center [423, 292] width 110 height 110
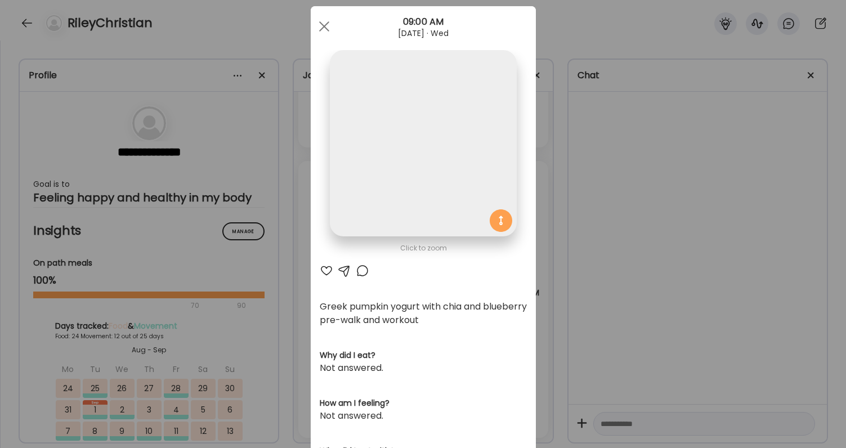
click at [660, 230] on div "Ate Coach Dashboard Wahoo! It’s official Take a moment to set up your Coach Pro…" at bounding box center [423, 224] width 846 height 448
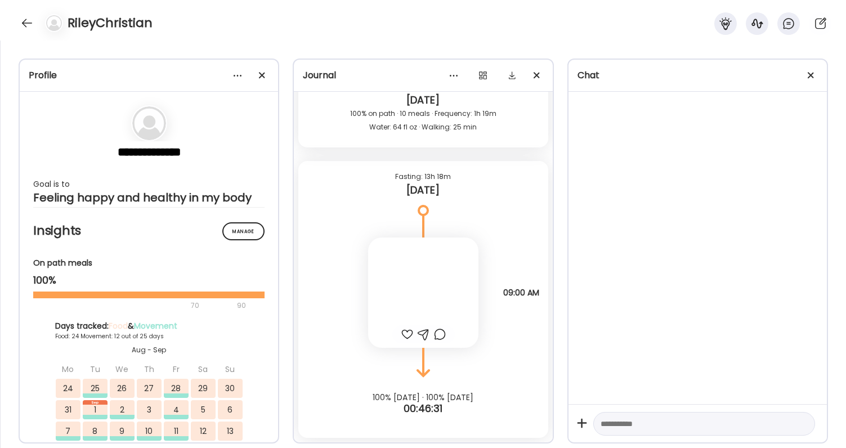
click at [407, 330] on div at bounding box center [407, 334] width 12 height 14
click at [441, 331] on div at bounding box center [440, 334] width 12 height 14
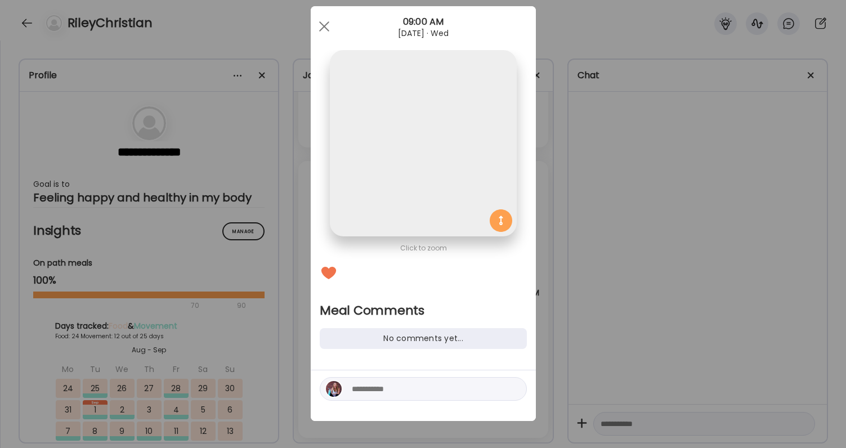
click at [413, 389] on textarea at bounding box center [428, 389] width 152 height 14
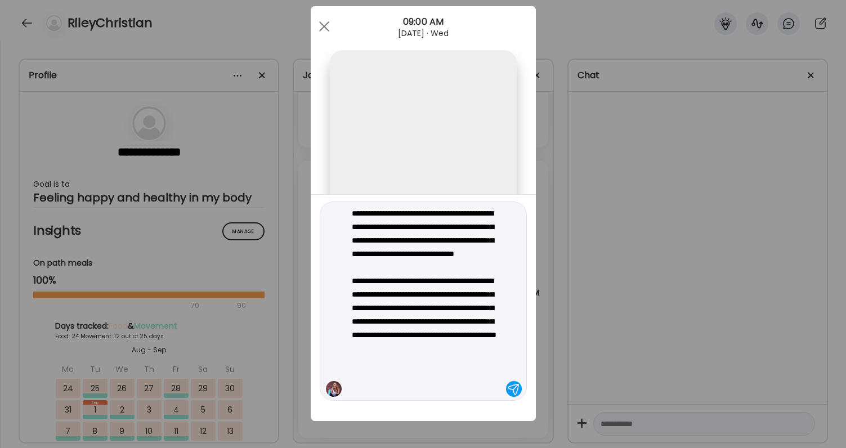
click at [424, 335] on textarea "**********" at bounding box center [428, 300] width 152 height 189
click at [417, 338] on textarea "**********" at bounding box center [428, 300] width 152 height 189
click at [411, 347] on textarea "**********" at bounding box center [428, 300] width 152 height 189
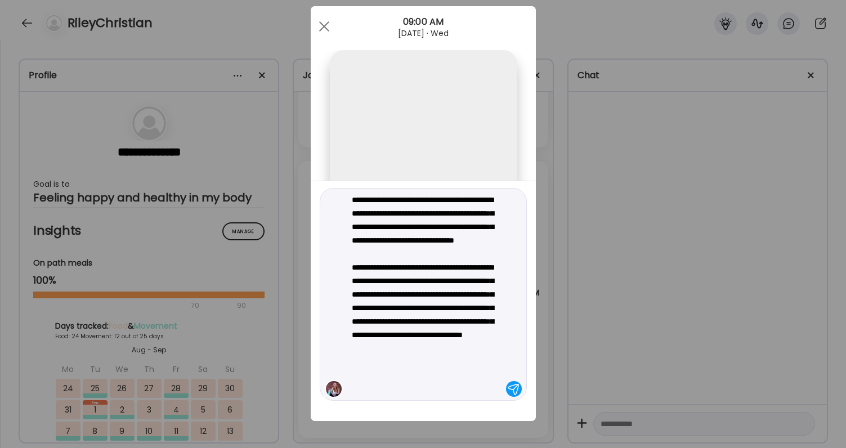
type textarea "**********"
click at [445, 385] on textarea "**********" at bounding box center [428, 294] width 152 height 203
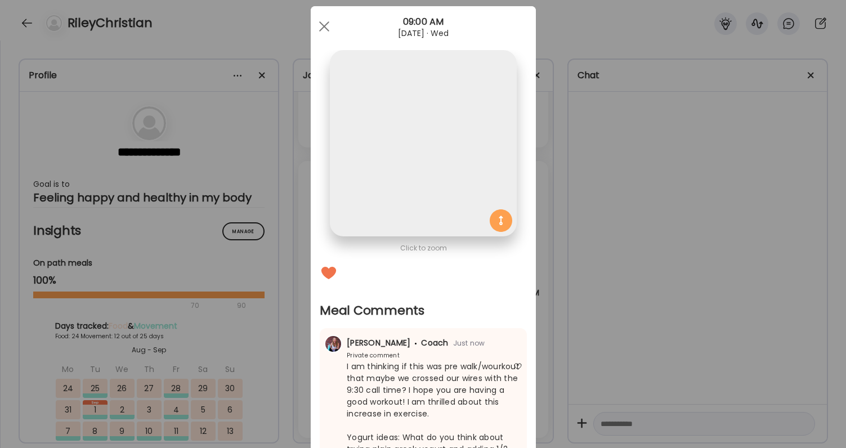
click at [662, 293] on div "Ate Coach Dashboard Wahoo! It’s official Take a moment to set up your Coach Pro…" at bounding box center [423, 224] width 846 height 448
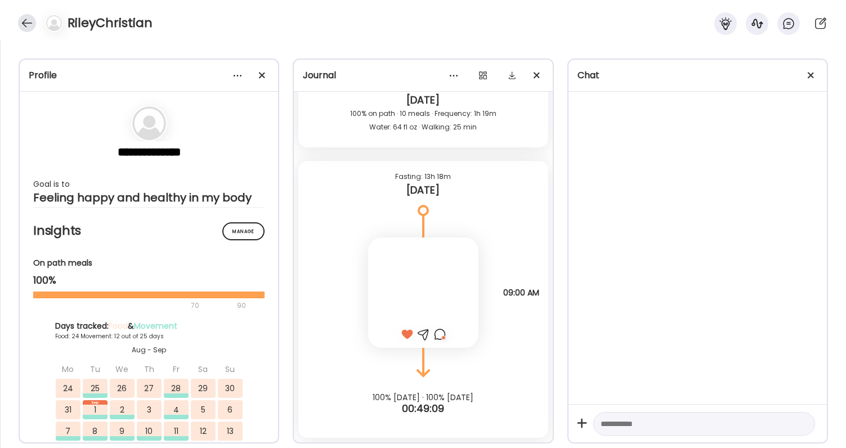
click at [27, 22] on div at bounding box center [27, 23] width 18 height 18
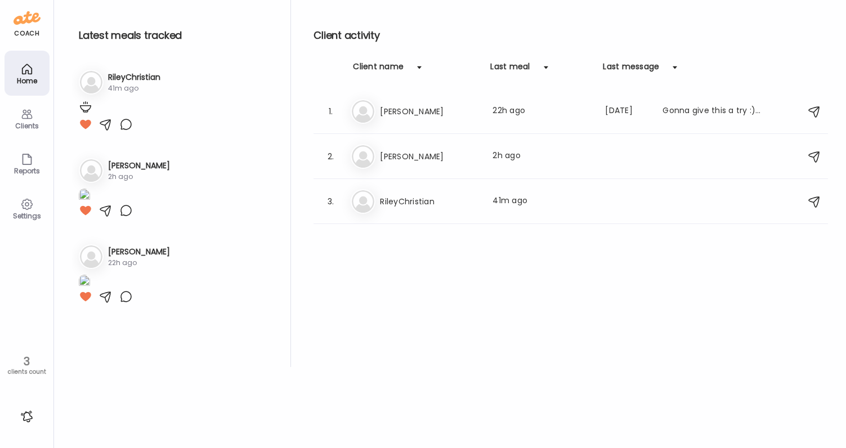
click at [26, 410] on div at bounding box center [27, 416] width 18 height 18
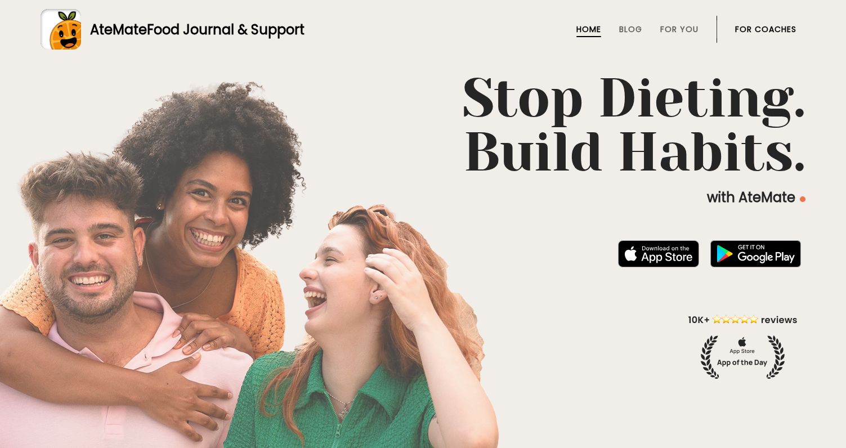
click at [761, 28] on link "For Coaches" at bounding box center [765, 29] width 61 height 9
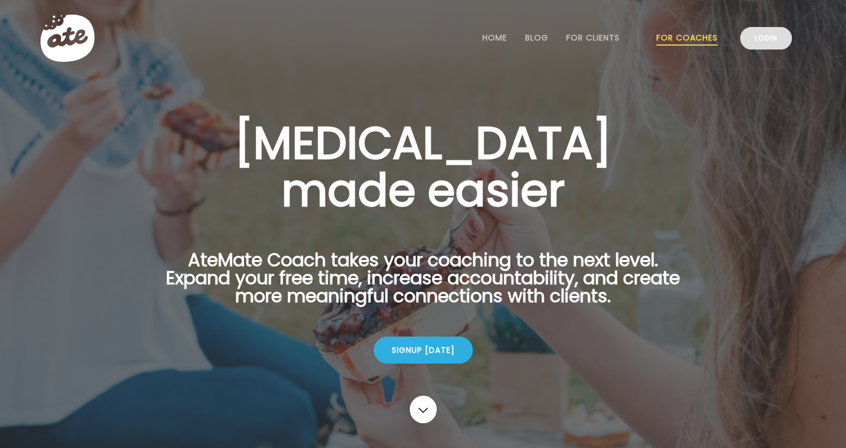
click at [756, 42] on link "Login" at bounding box center [766, 38] width 52 height 23
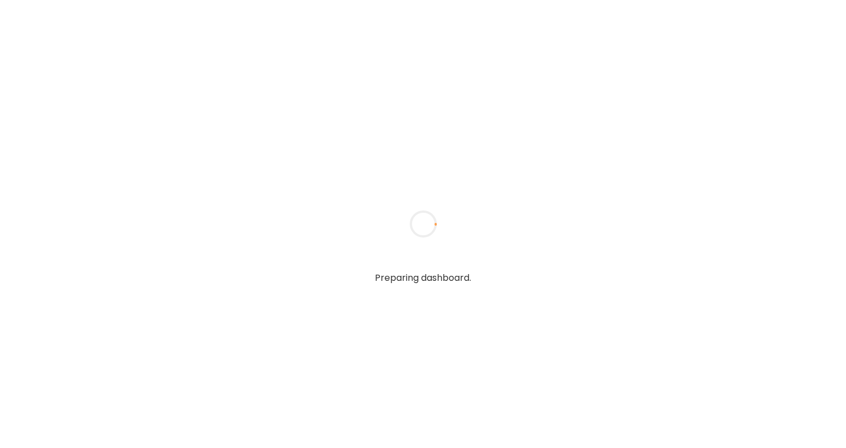
type textarea "**********"
type input "**********"
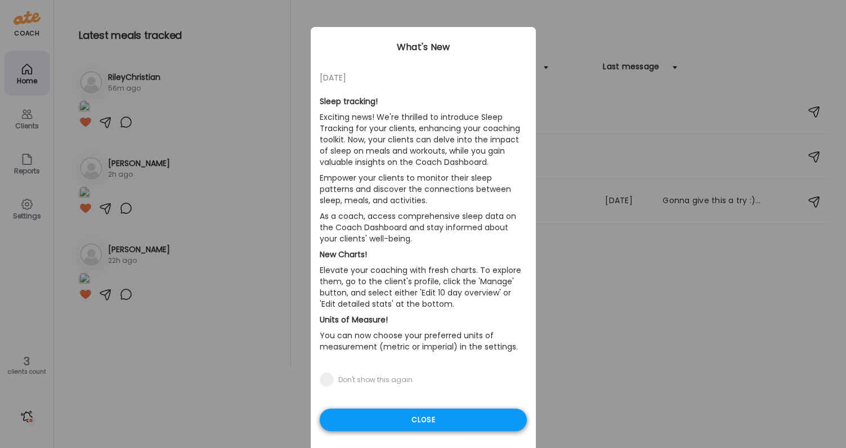
click at [407, 426] on div "Close" at bounding box center [423, 419] width 207 height 23
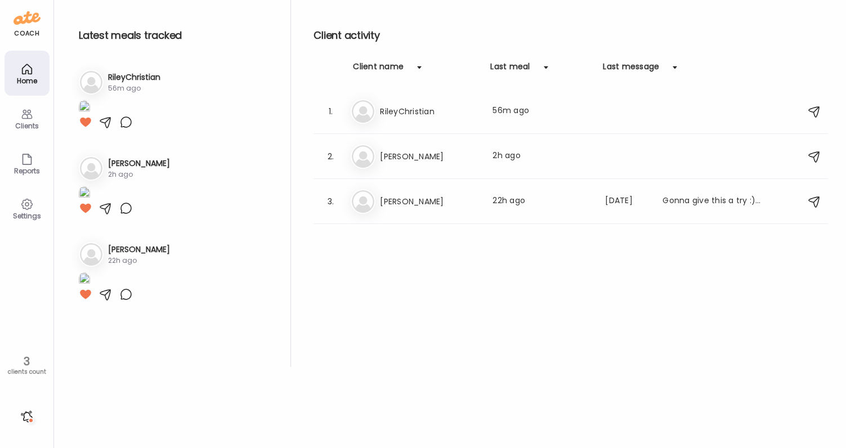
click at [19, 411] on div at bounding box center [27, 416] width 18 height 18
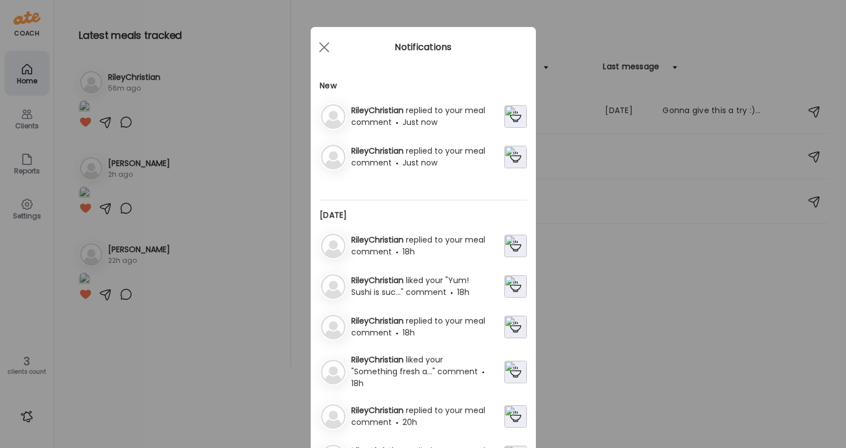
click at [420, 154] on span "replied to your meal comment" at bounding box center [418, 156] width 134 height 23
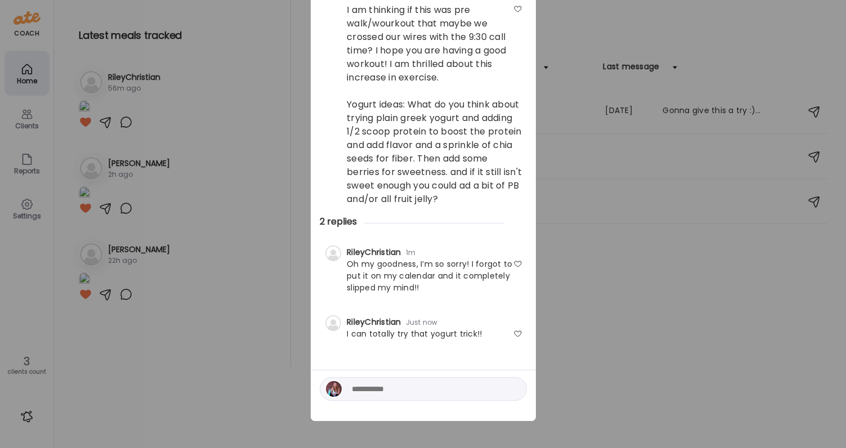
scroll to position [109, 0]
click at [609, 315] on div "Ate Coach Dashboard Wahoo! It’s official Take a moment to set up your Coach Pro…" at bounding box center [423, 224] width 846 height 448
